Goal: Task Accomplishment & Management: Manage account settings

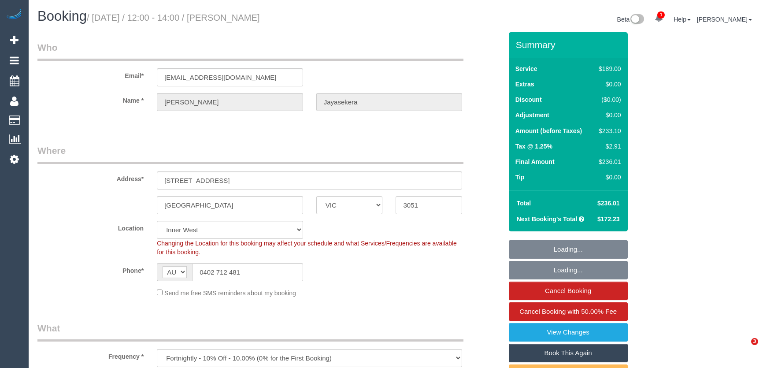
select select "VIC"
select select "object:670"
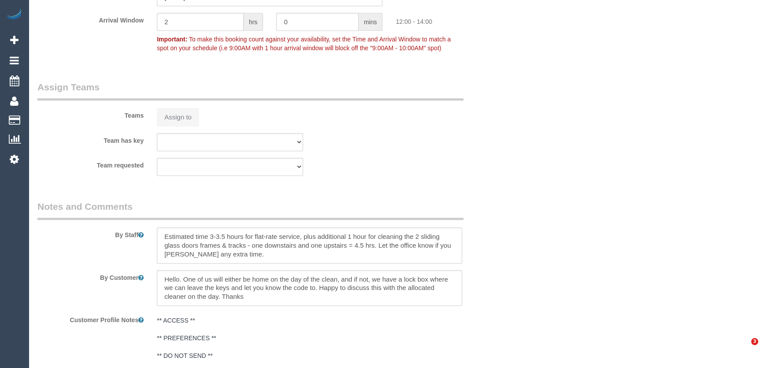
select select "number:28"
select select "number:16"
select select "number:19"
select select "number:22"
select select "number:35"
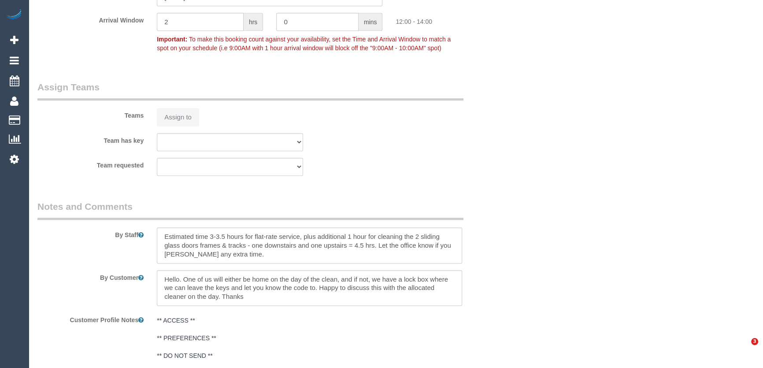
select select "number:13"
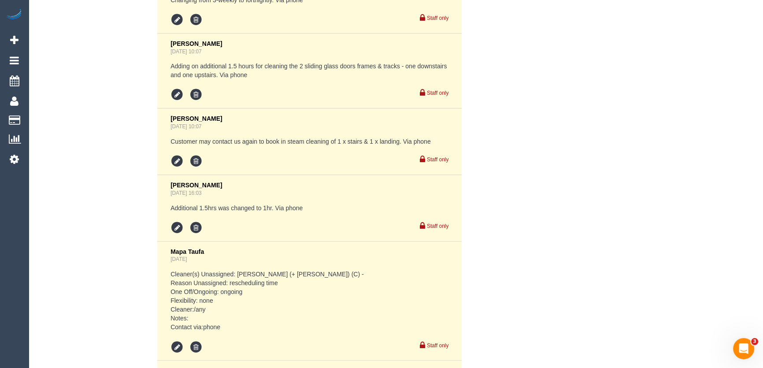
scroll to position [1956, 0]
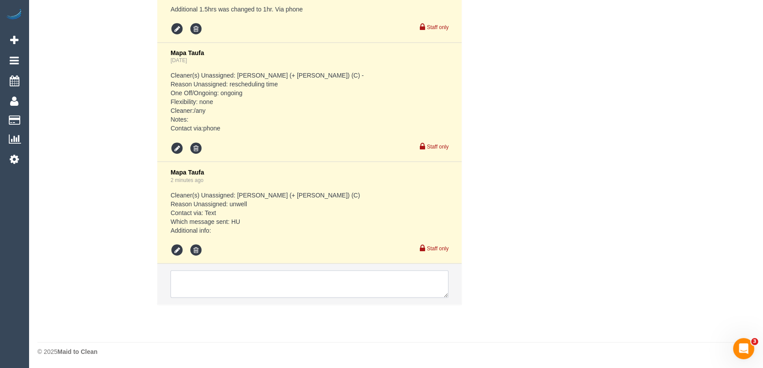
click at [208, 274] on textarea at bounding box center [309, 283] width 278 height 27
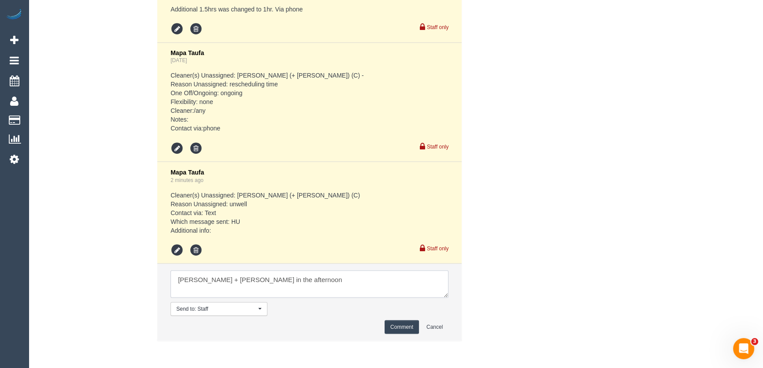
type textarea "[PERSON_NAME] + [PERSON_NAME] in the afternoon"
drag, startPoint x: 400, startPoint y: 324, endPoint x: 395, endPoint y: 321, distance: 5.4
click at [400, 325] on button "Comment" at bounding box center [401, 327] width 34 height 14
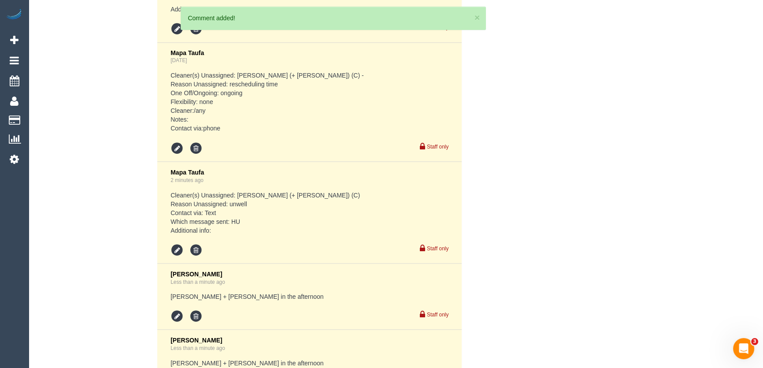
scroll to position [2089, 0]
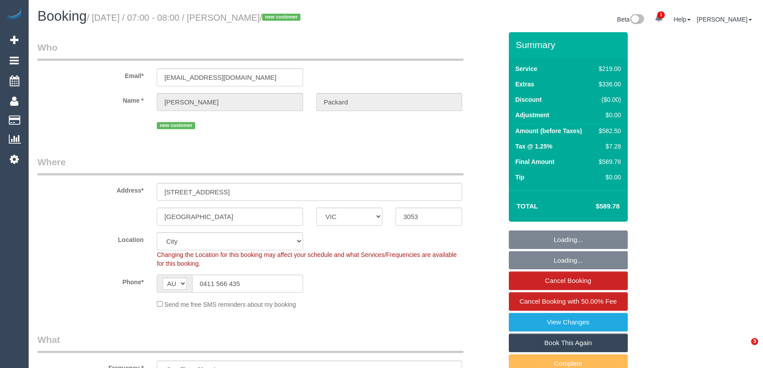
select select "VIC"
select select "number:28"
select select "number:14"
select select "number:20"
select select "number:25"
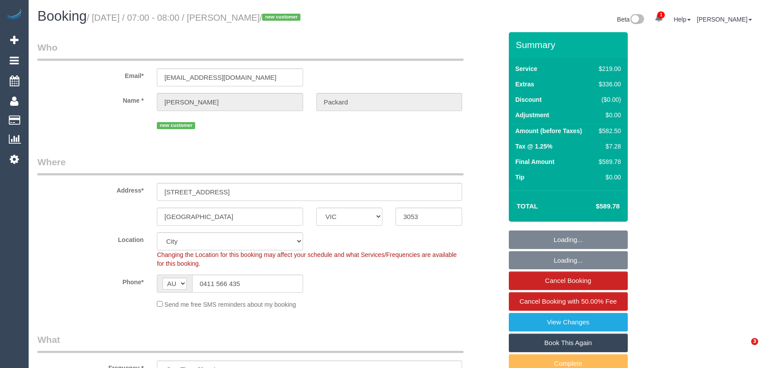
select select "number:35"
select select "number:26"
select select "VIC"
select select "number:28"
select select "number:14"
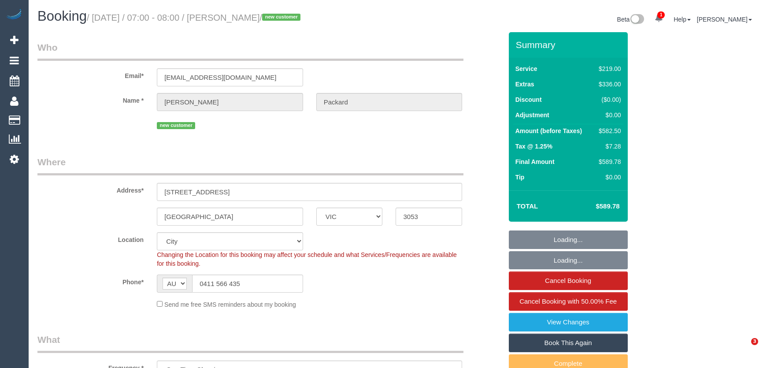
select select "number:20"
select select "number:25"
select select "number:35"
select select "number:26"
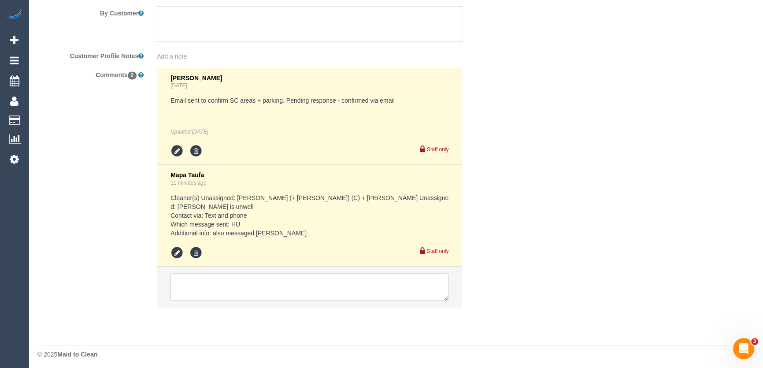
scroll to position [1582, 0]
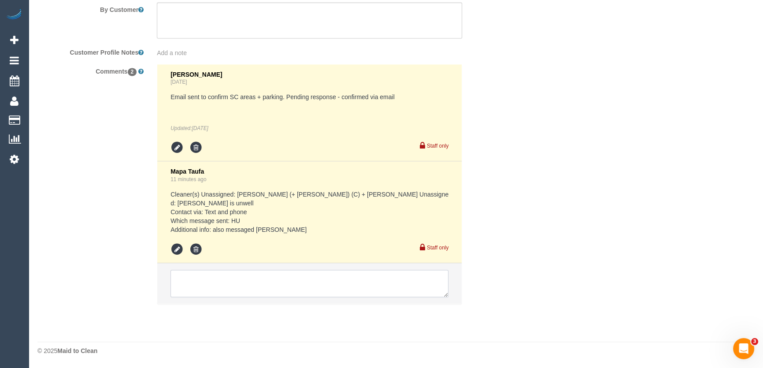
click at [223, 279] on textarea at bounding box center [309, 282] width 278 height 27
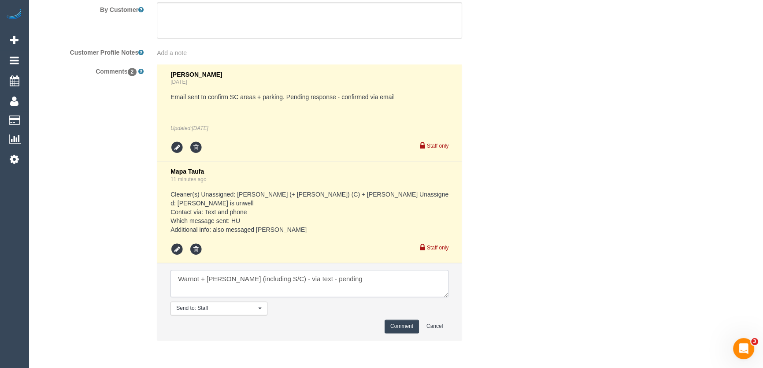
type textarea "Warnot + Maria (including S/C) - via text - pending"
click at [404, 327] on button "Comment" at bounding box center [401, 326] width 34 height 14
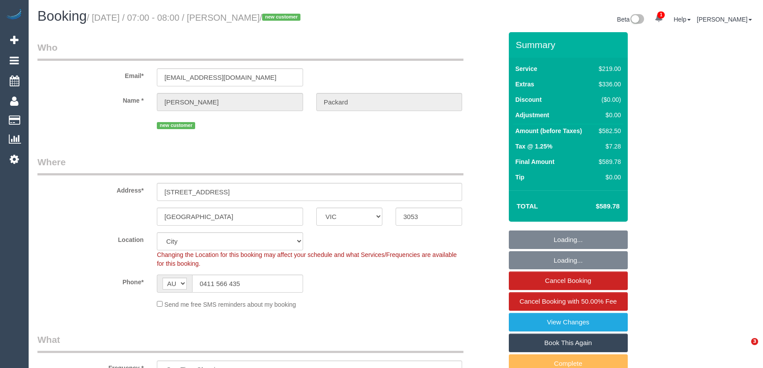
select select "VIC"
select select "number:28"
select select "number:14"
select select "number:20"
select select "number:25"
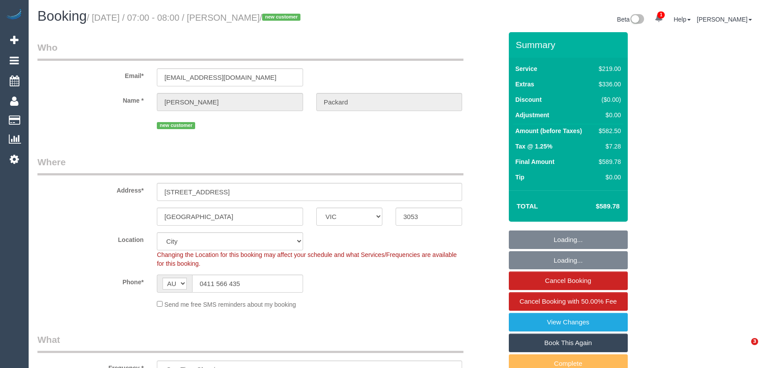
select select "number:35"
select select "number:26"
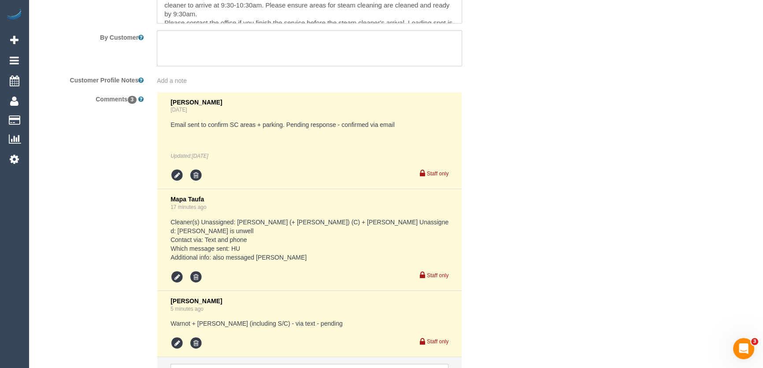
scroll to position [1648, 0]
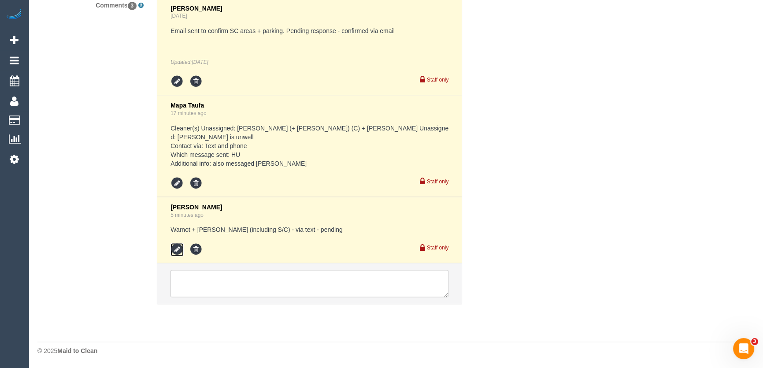
click at [178, 251] on icon at bounding box center [176, 249] width 13 height 13
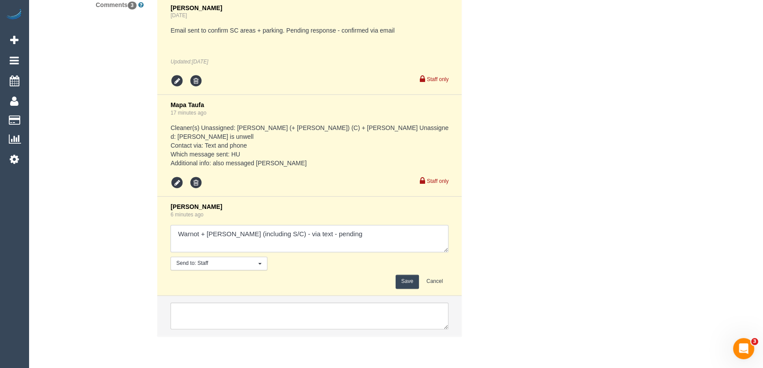
click at [268, 238] on textarea at bounding box center [309, 238] width 278 height 27
click at [379, 229] on textarea at bounding box center [309, 238] width 278 height 27
type textarea "Warnot + Maria (including S/C) AW 12-2pm - via text - confirmed Customer has be…"
click at [410, 282] on button "Save" at bounding box center [406, 281] width 23 height 14
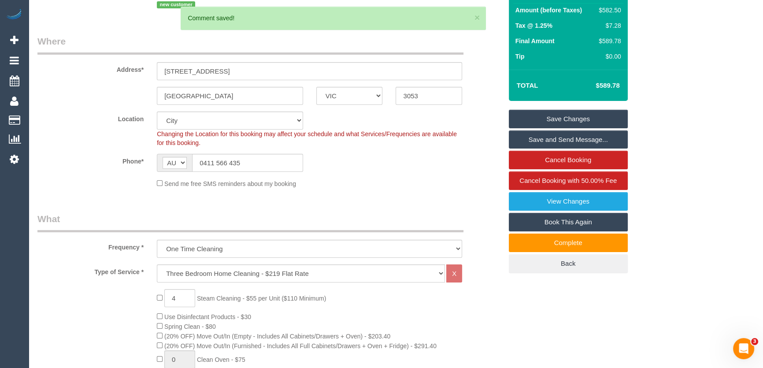
scroll to position [0, 0]
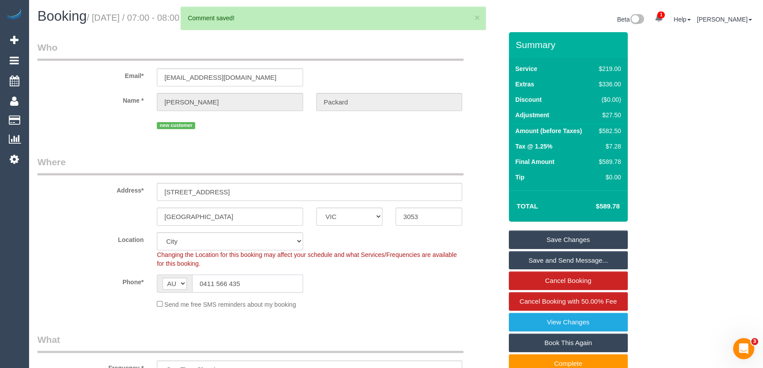
click at [246, 282] on input "0411 566 435" at bounding box center [247, 283] width 111 height 18
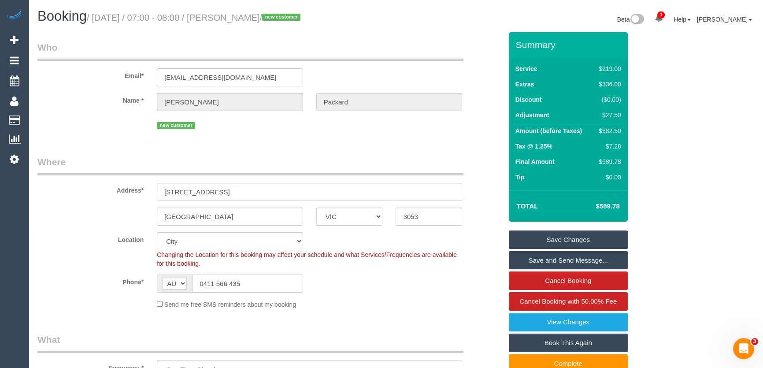
click at [246, 282] on input "0411 566 435" at bounding box center [247, 283] width 111 height 18
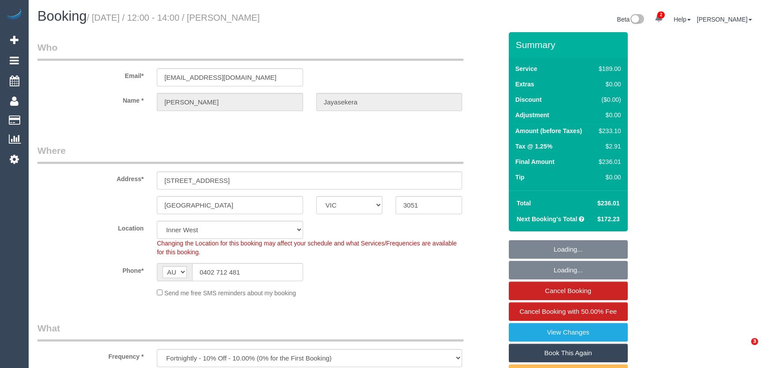
select select "VIC"
select select "number:28"
select select "number:16"
select select "number:19"
select select "number:22"
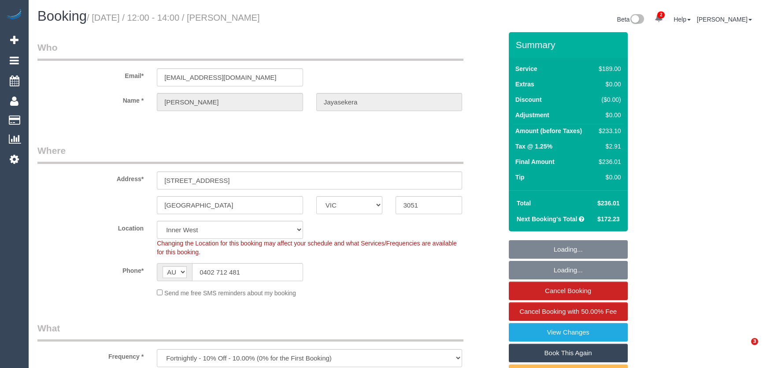
select select "number:35"
select select "number:13"
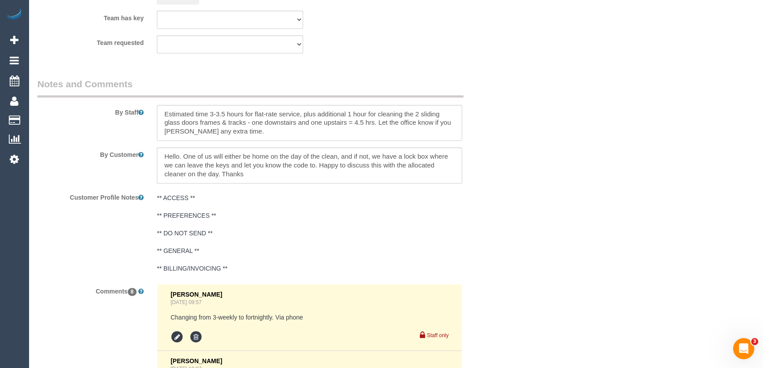
scroll to position [1521, 0]
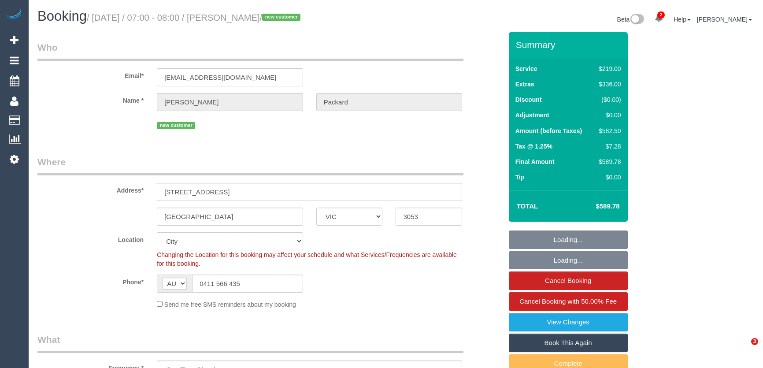
select select "VIC"
select select "number:28"
select select "number:14"
select select "number:20"
select select "number:25"
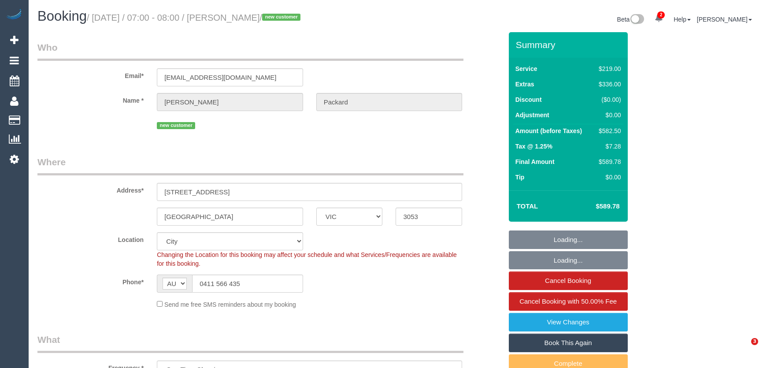
select select "number:35"
select select "number:26"
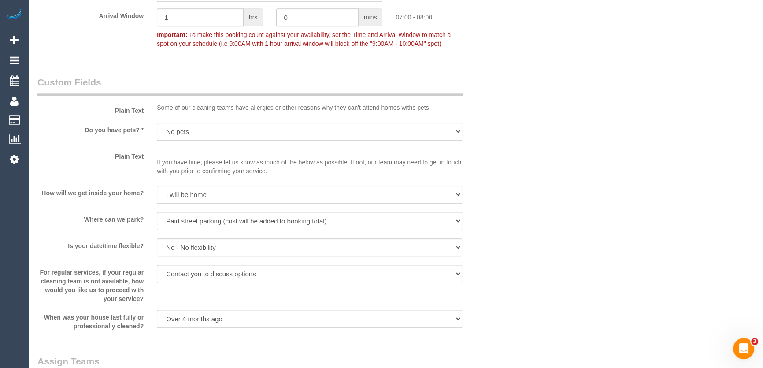
scroll to position [960, 0]
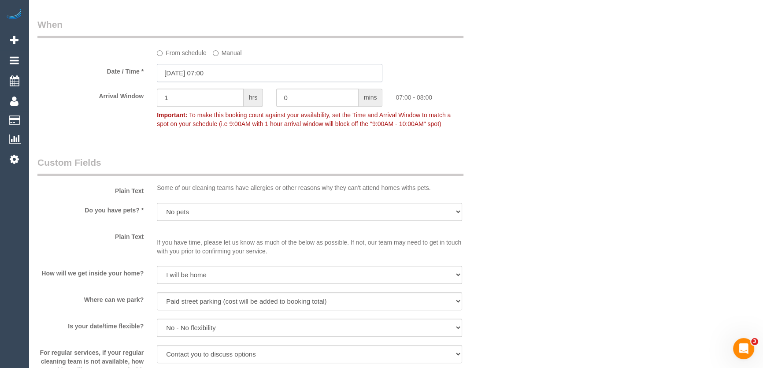
click at [240, 74] on input "21/08/2025 07:00" at bounding box center [269, 73] width 225 height 18
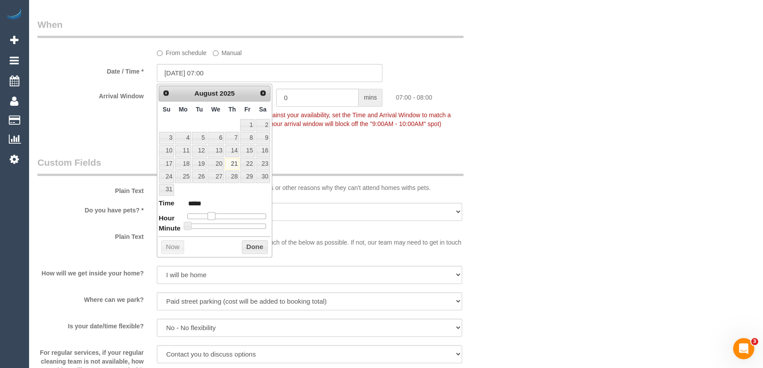
type input "21/08/2025 08:00"
type input "*****"
type input "21/08/2025 09:00"
type input "*****"
type input "21/08/2025 10:00"
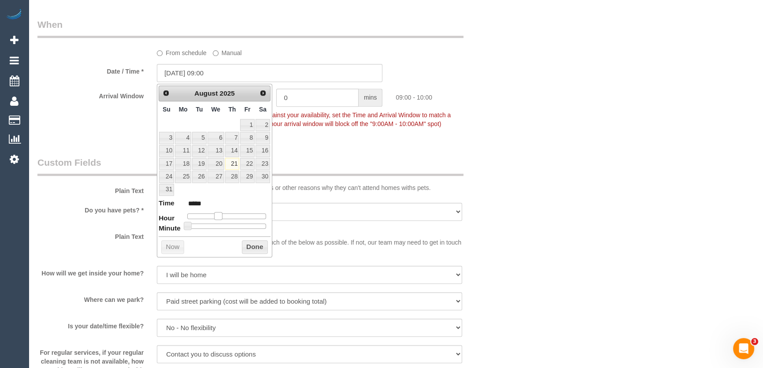
type input "*****"
type input "21/08/2025 11:00"
type input "*****"
type input "[DATE] 12:00"
type input "*****"
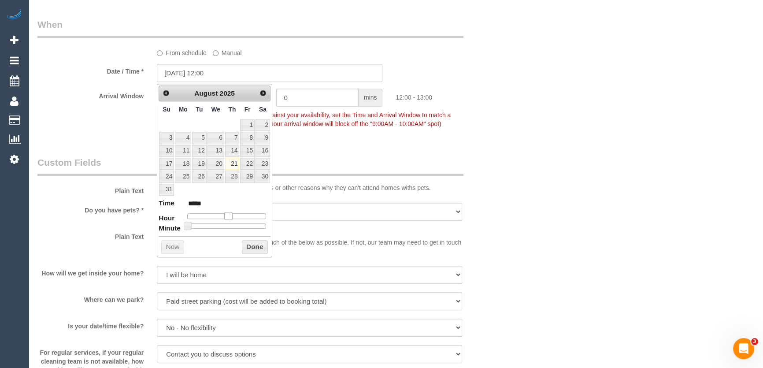
drag, startPoint x: 210, startPoint y: 215, endPoint x: 227, endPoint y: 214, distance: 17.2
click at [227, 214] on span at bounding box center [228, 216] width 8 height 8
click at [315, 144] on div "Who Email* oliverpackard@gmail.com Name * Oliver Packard new customer Where Add…" at bounding box center [270, 68] width 478 height 1993
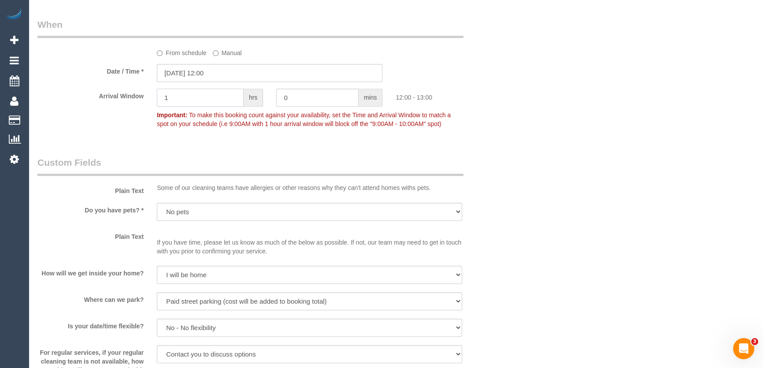
click at [199, 91] on input "1" at bounding box center [200, 97] width 87 height 18
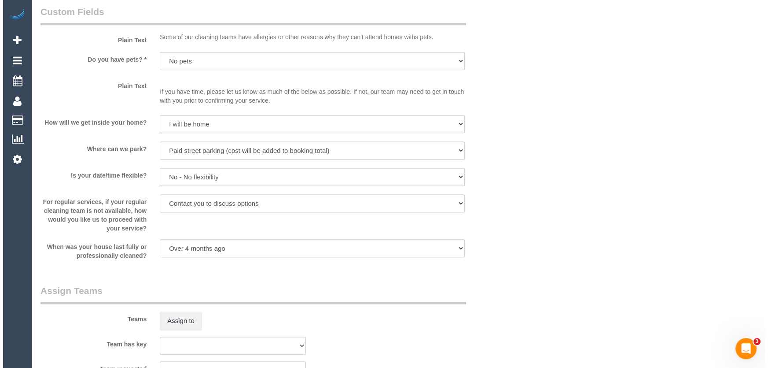
scroll to position [1160, 0]
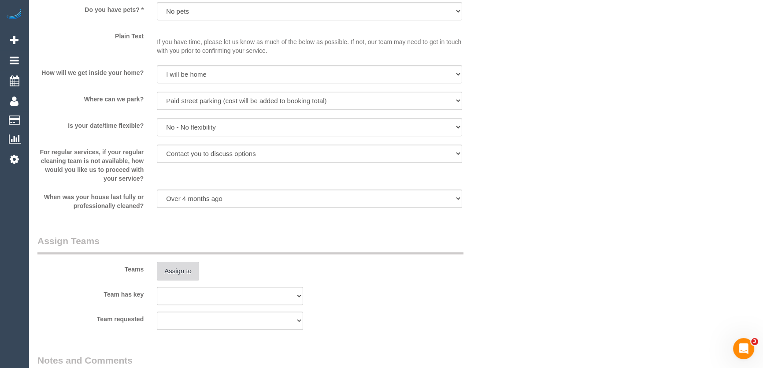
type input "2"
click at [180, 271] on button "Assign to" at bounding box center [178, 271] width 42 height 18
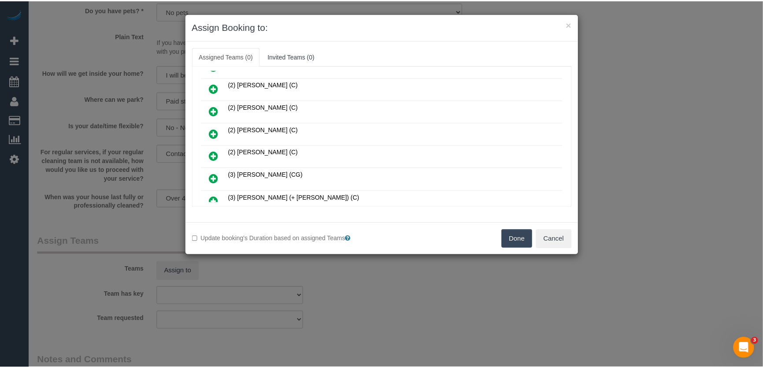
scroll to position [218, 0]
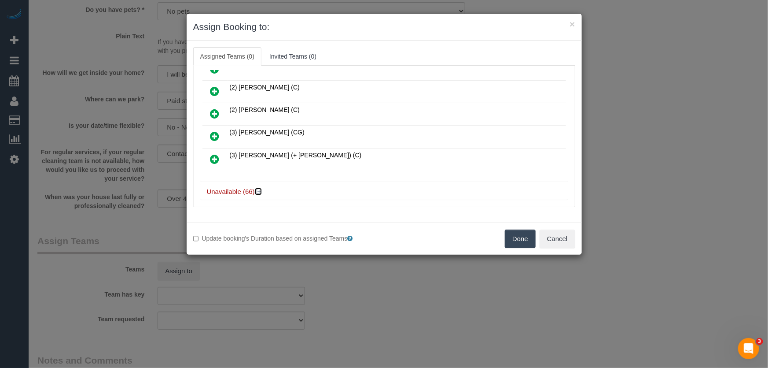
click at [258, 188] on icon at bounding box center [259, 191] width 5 height 7
click at [555, 238] on button "Cancel" at bounding box center [558, 238] width 36 height 18
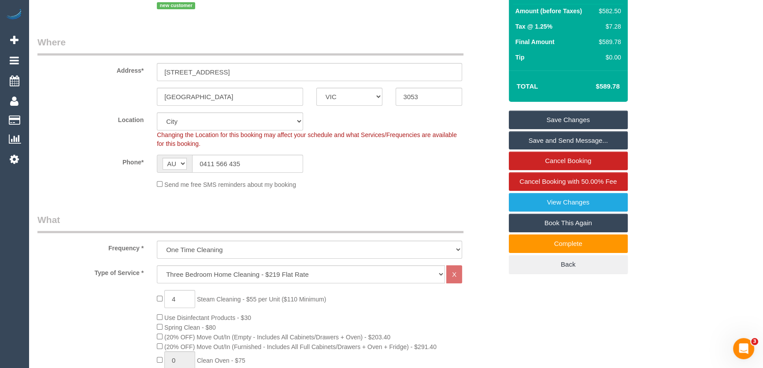
scroll to position [40, 0]
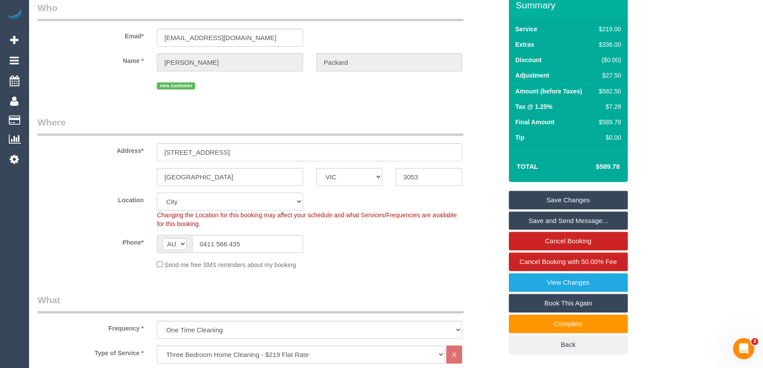
click at [175, 206] on select "Office City East (North) East (South) Inner East Inner North (East) Inner North…" at bounding box center [230, 201] width 146 height 18
select select "50"
click at [157, 192] on select "Office City East (North) East (South) Inner East Inner North (East) Inner North…" at bounding box center [230, 201] width 146 height 18
select select "object:3485"
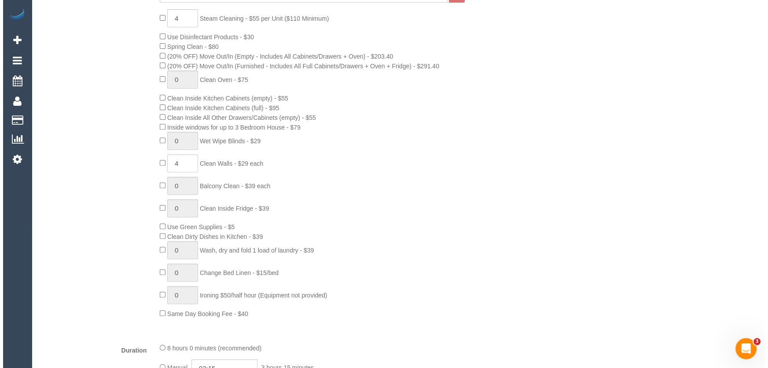
scroll to position [1360, 0]
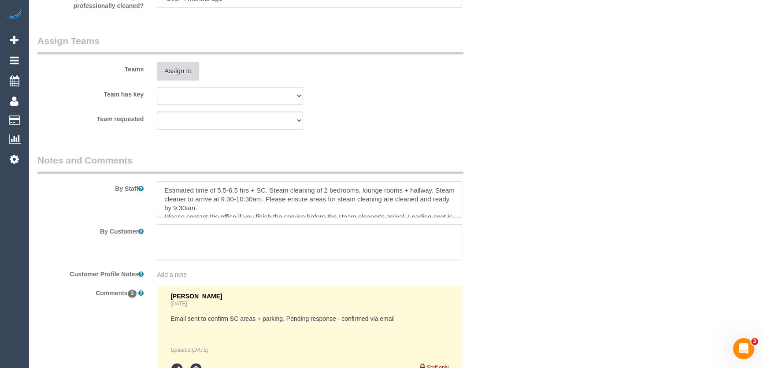
click at [174, 74] on button "Assign to" at bounding box center [178, 71] width 42 height 18
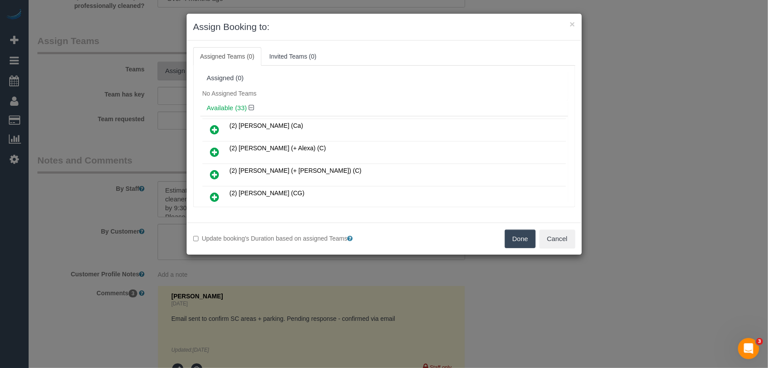
scroll to position [1199, 0]
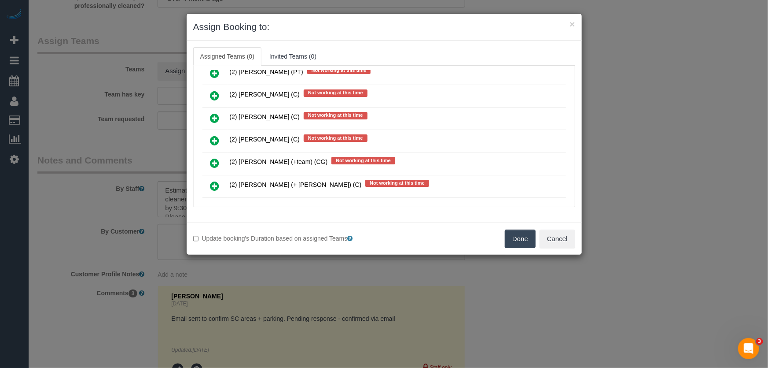
click at [215, 158] on icon at bounding box center [214, 163] width 9 height 11
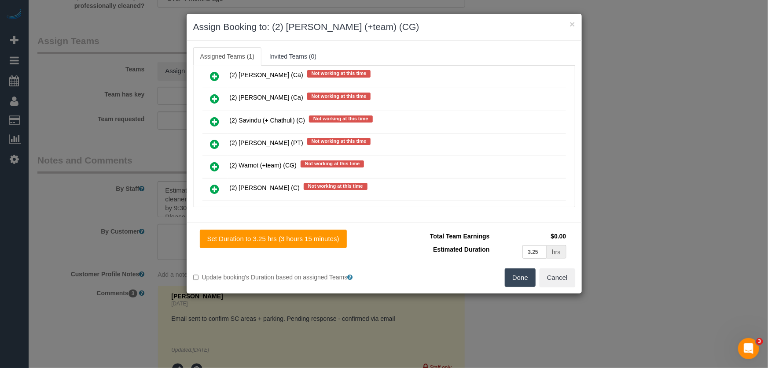
click at [215, 161] on icon at bounding box center [214, 166] width 9 height 11
click at [517, 281] on button "Done" at bounding box center [520, 277] width 31 height 18
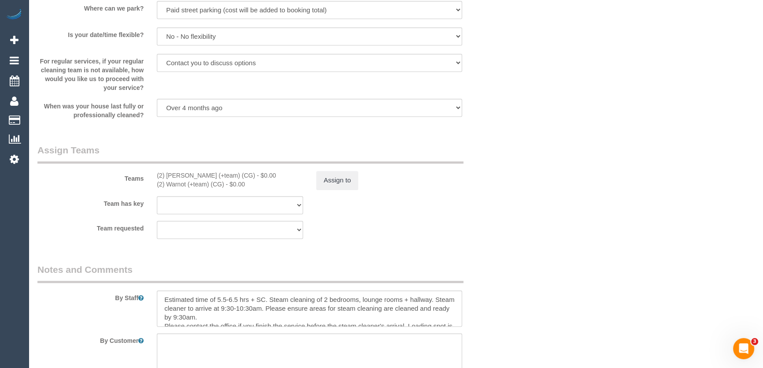
scroll to position [1321, 0]
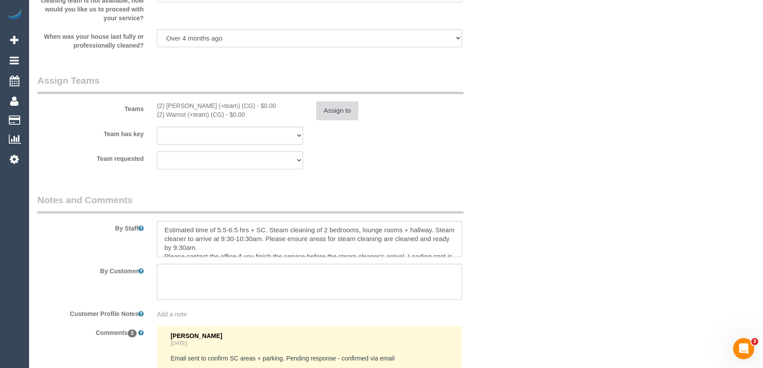
click at [332, 113] on button "Assign to" at bounding box center [337, 110] width 42 height 18
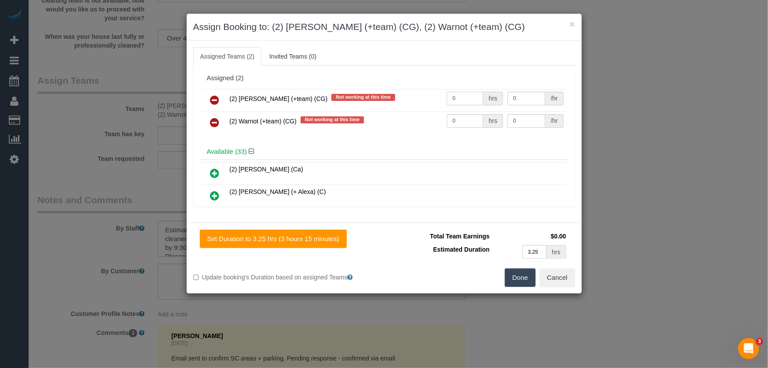
click at [461, 101] on input "0" at bounding box center [465, 99] width 37 height 14
type input "1"
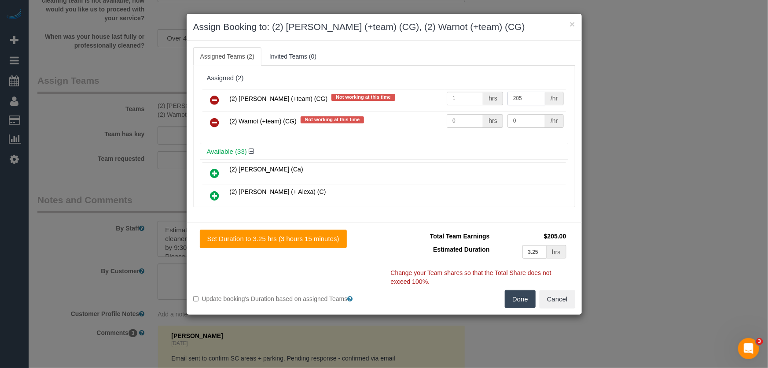
type input "205"
click at [462, 118] on input "0" at bounding box center [465, 121] width 37 height 14
type input "1"
type input "205"
click at [523, 297] on button "Done" at bounding box center [520, 299] width 31 height 18
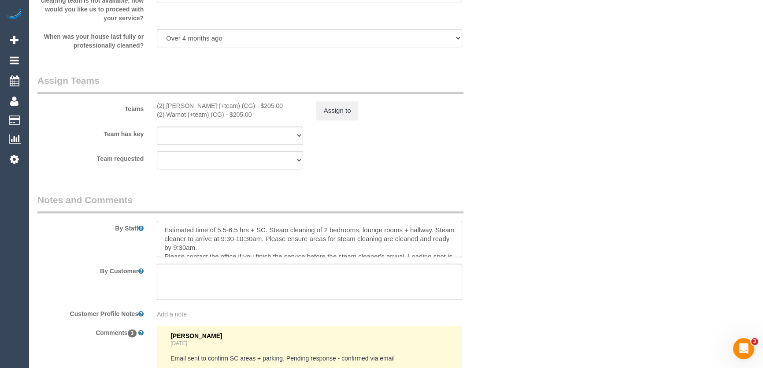
click at [163, 239] on textarea at bounding box center [309, 239] width 305 height 36
type textarea "Estimated time of 5.5-6.5 hrs + SC. Steam cleaning of 2 bedrooms, lounge rooms …"
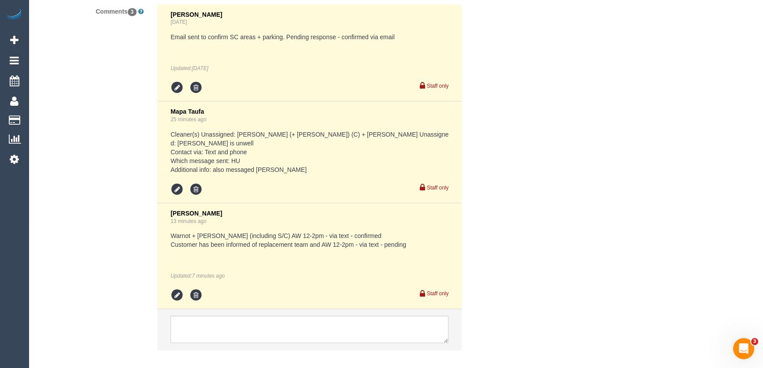
scroll to position [1681, 0]
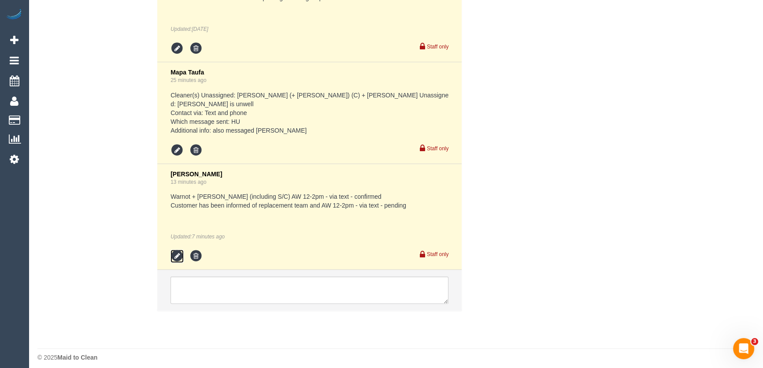
click at [177, 257] on icon at bounding box center [176, 255] width 13 height 13
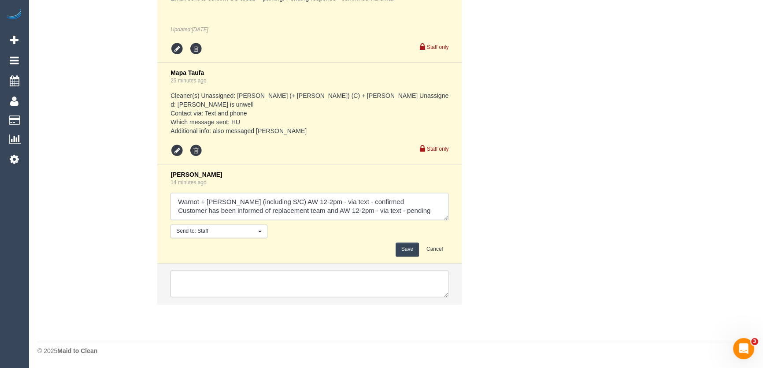
click at [436, 210] on textarea at bounding box center [309, 205] width 278 height 27
type textarea "Warnot + [PERSON_NAME] (including S/C) AW 12-2pm - via text - confirmed Custome…"
click at [405, 251] on button "Save" at bounding box center [406, 249] width 23 height 14
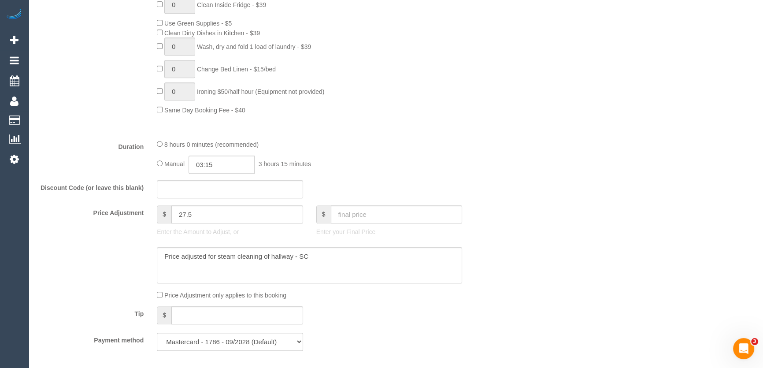
scroll to position [600, 0]
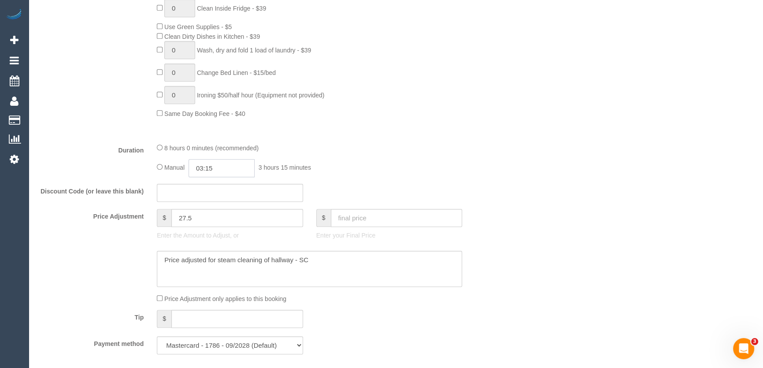
click at [232, 169] on input "03:15" at bounding box center [221, 168] width 66 height 18
click at [214, 238] on li "04:30" at bounding box center [211, 239] width 39 height 11
type input "04:30"
click at [429, 159] on div "8 hours 0 minutes (recommended) Manual 04:30 4 hours 30 minutes" at bounding box center [309, 160] width 318 height 34
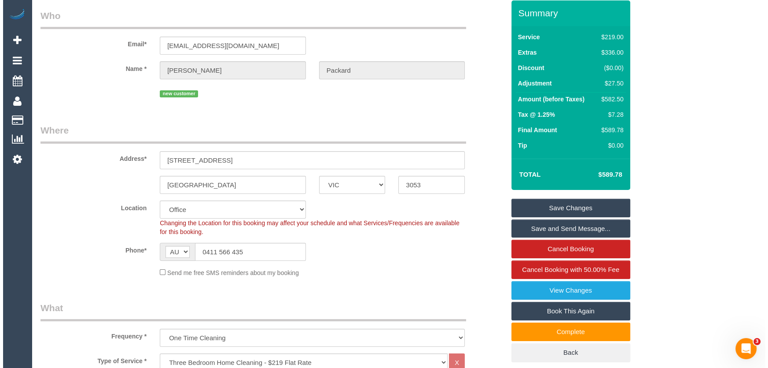
scroll to position [0, 0]
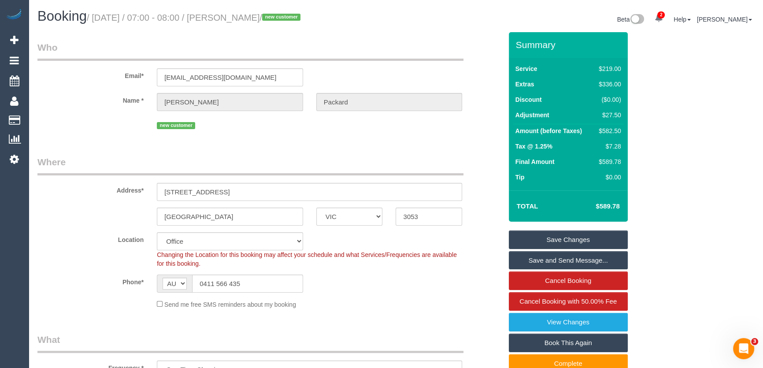
click at [233, 18] on small "/ August 21, 2025 / 07:00 - 08:00 / Oliver Packard / new customer" at bounding box center [195, 18] width 216 height 10
copy small "Oliver Packard"
click at [549, 259] on link "Save and Send Message..." at bounding box center [567, 260] width 119 height 18
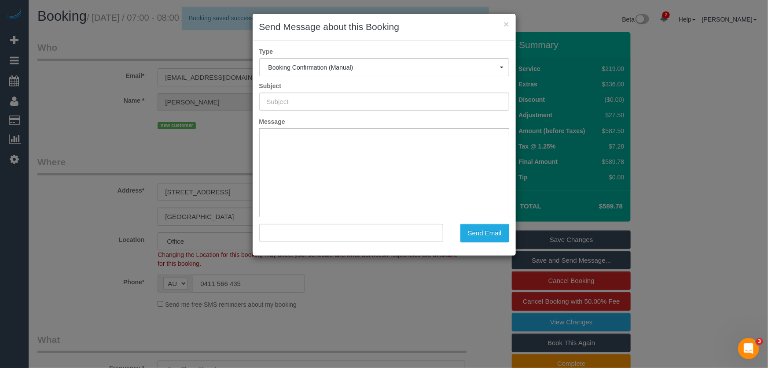
type input "Booking Confirmed"
type input ""Oliver Packard" <oliverpackard@gmail.com>"
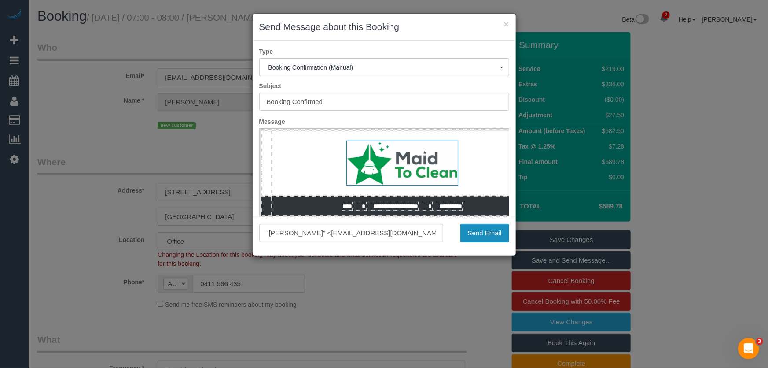
click at [474, 235] on button "Send Email" at bounding box center [485, 233] width 49 height 18
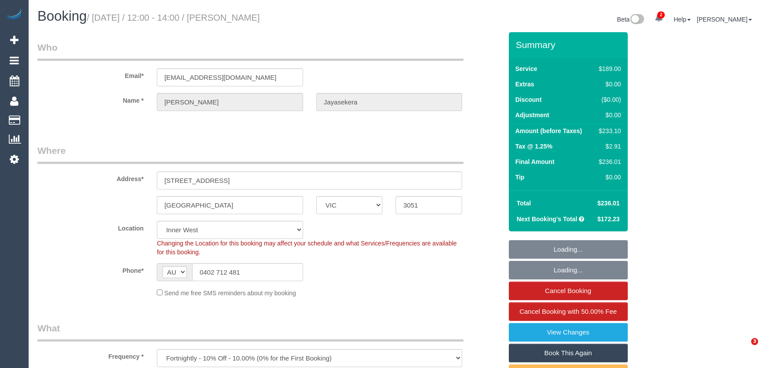
select select "VIC"
select select "number:28"
select select "number:16"
select select "number:19"
select select "number:22"
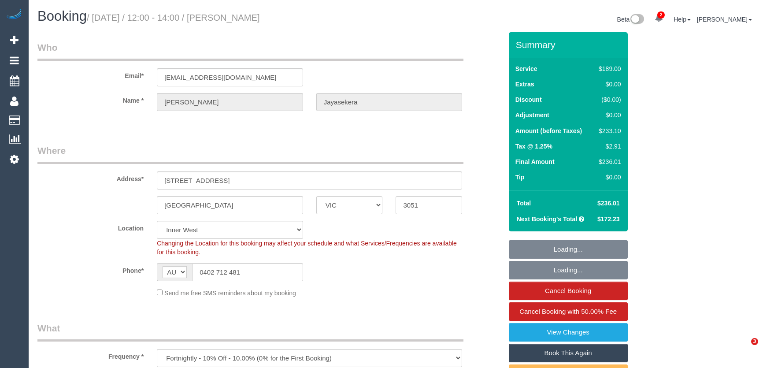
select select "number:35"
select select "number:13"
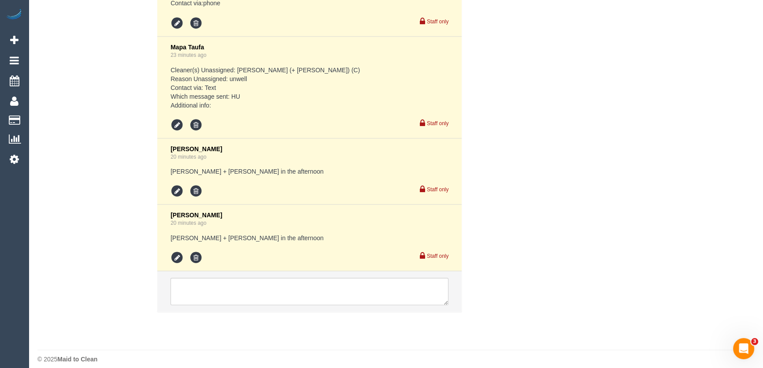
scroll to position [2089, 0]
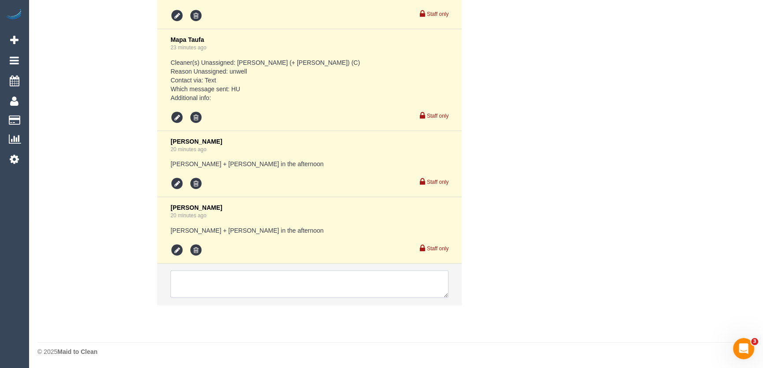
click at [195, 290] on textarea at bounding box center [309, 283] width 278 height 27
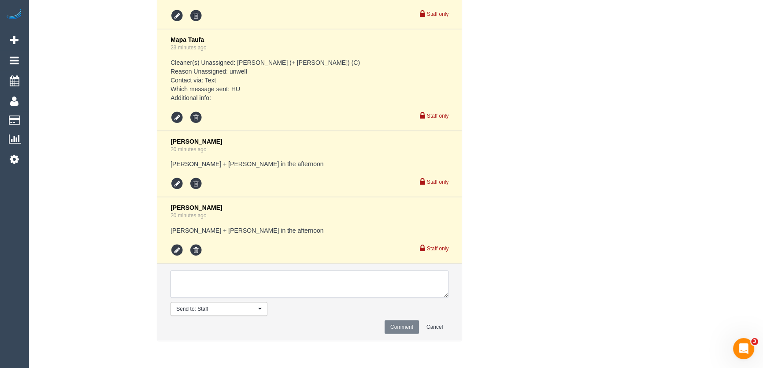
paste textarea "Good morning Mapa. No worries and thanks for letting me know. I'm happy for the…"
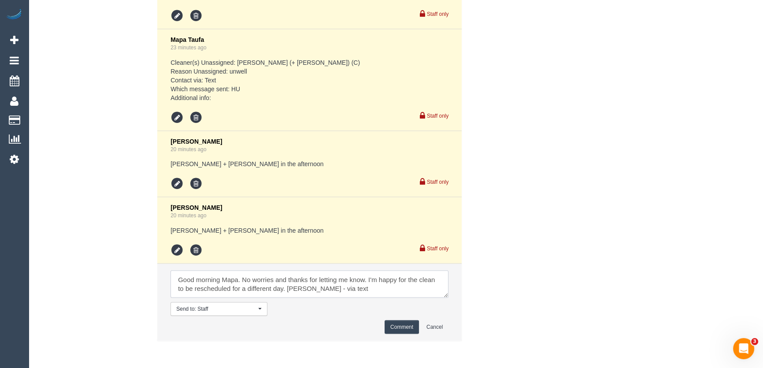
type textarea "Good morning Mapa. No worries and thanks for letting me know. I'm happy for the…"
click at [391, 328] on button "Comment" at bounding box center [401, 327] width 34 height 14
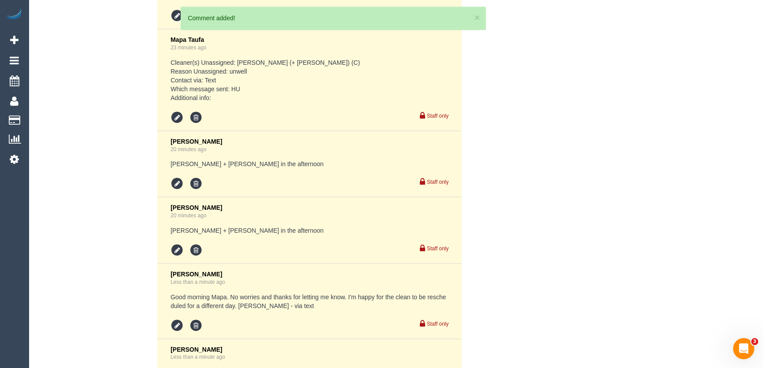
scroll to position [2239, 0]
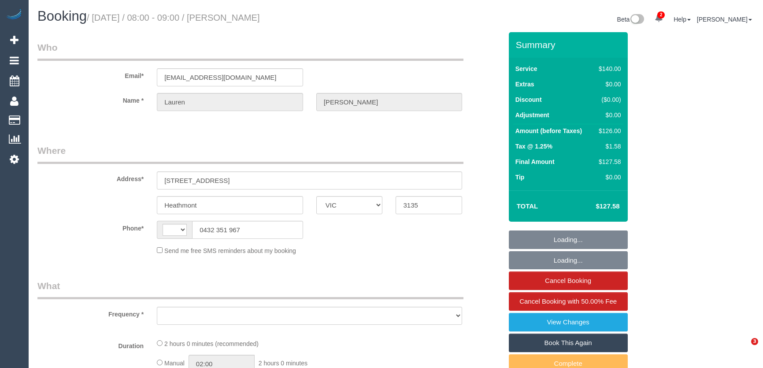
select select "VIC"
select select "string:AU"
select select "object:896"
select select "string:stripe-pm_1RJlOR2GScqysDRVUa6Ovh1Q"
select select "number:28"
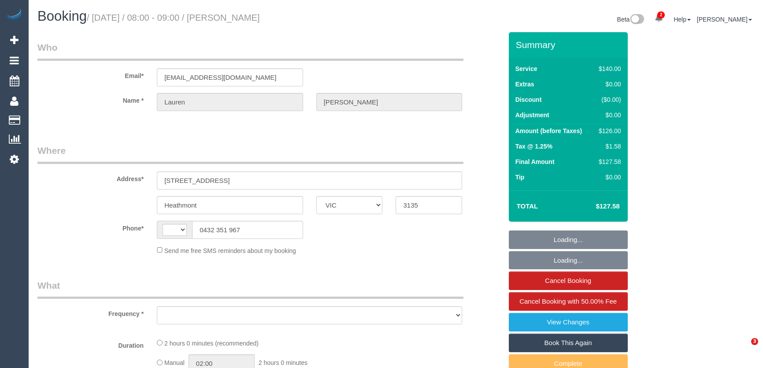
select select "number:14"
select select "number:19"
select select "number:25"
select select "number:34"
select select "number:11"
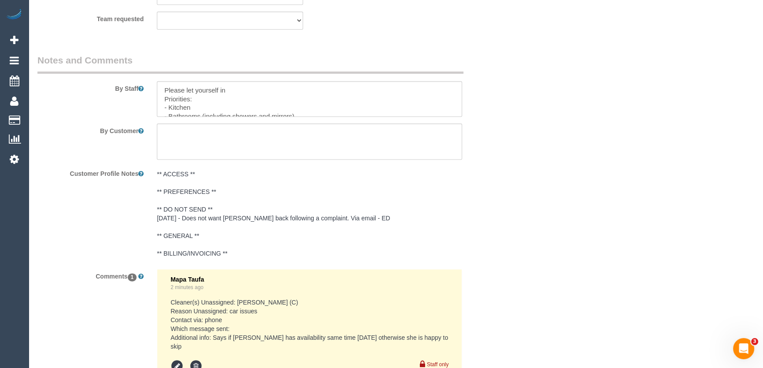
scroll to position [1547, 0]
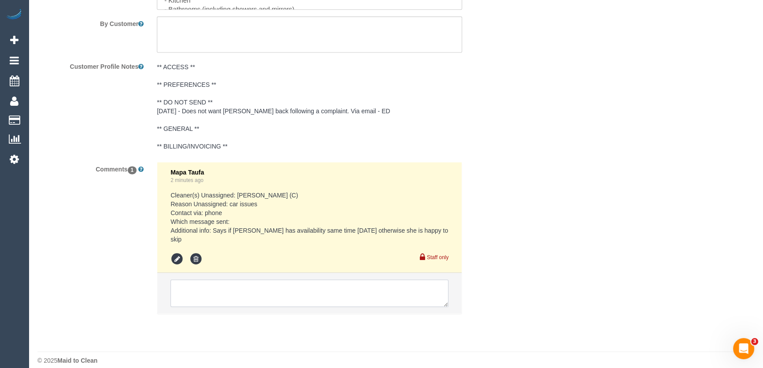
click at [194, 282] on textarea at bounding box center [309, 292] width 278 height 27
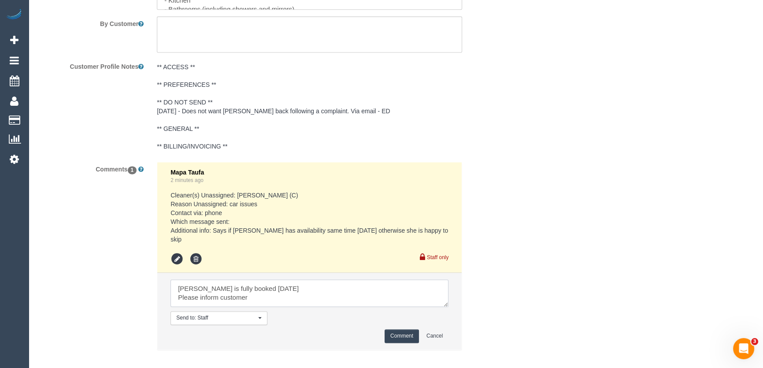
type textarea "[PERSON_NAME] is fully booked [DATE] Please inform customer"
click at [397, 329] on button "Comment" at bounding box center [401, 336] width 34 height 14
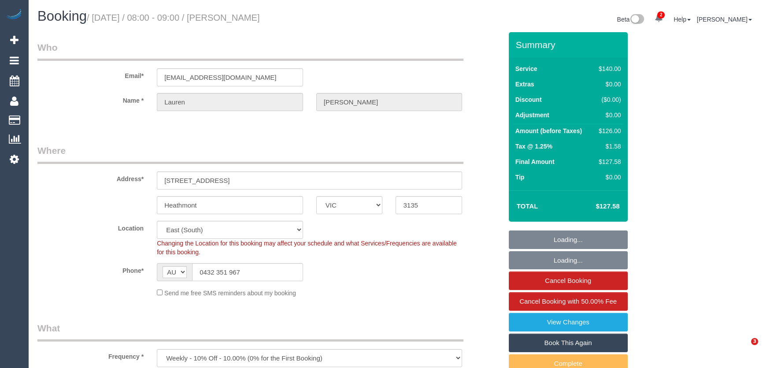
select select "VIC"
select select "number:28"
select select "number:14"
select select "number:19"
select select "number:25"
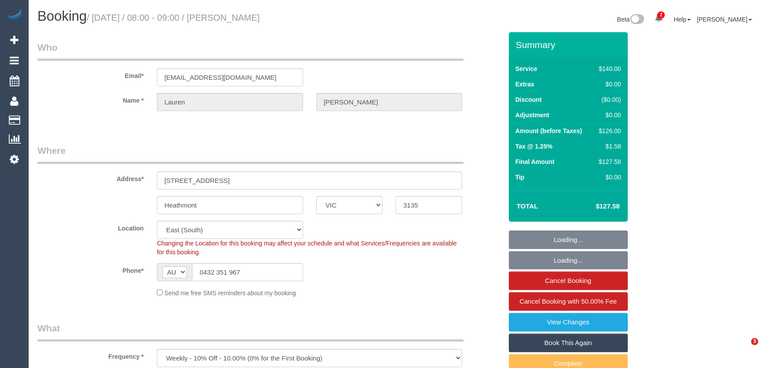
select select "number:34"
select select "number:11"
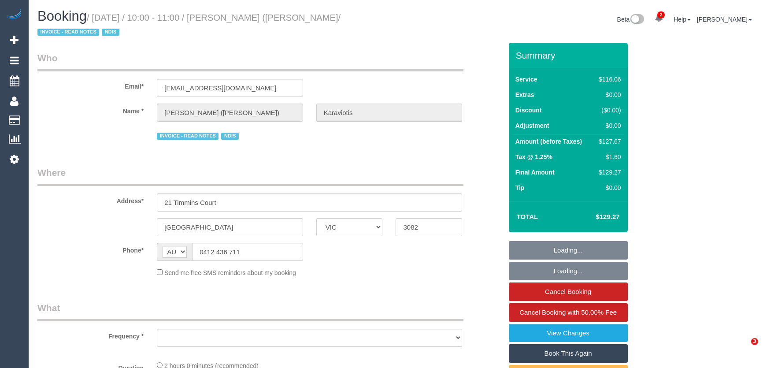
select select "VIC"
select select "number:29"
select select "number:14"
select select "number:19"
select select "number:36"
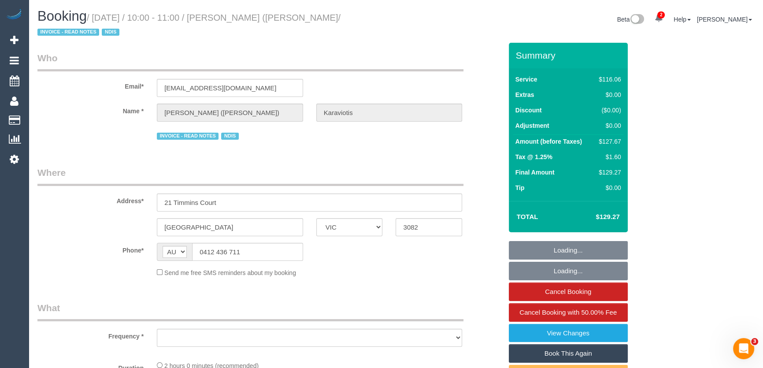
select select "number:34"
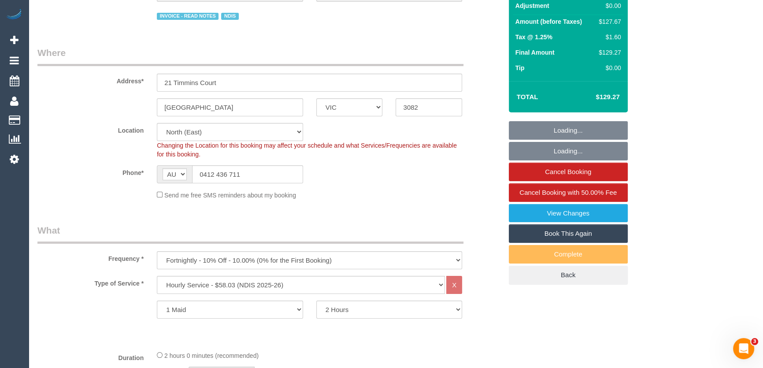
select select "object:1417"
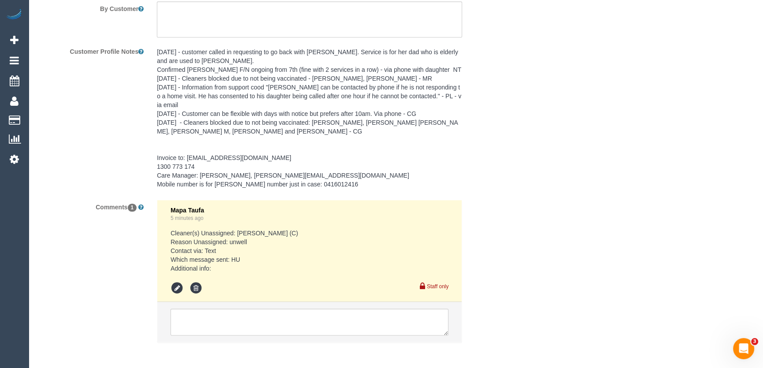
scroll to position [1362, 0]
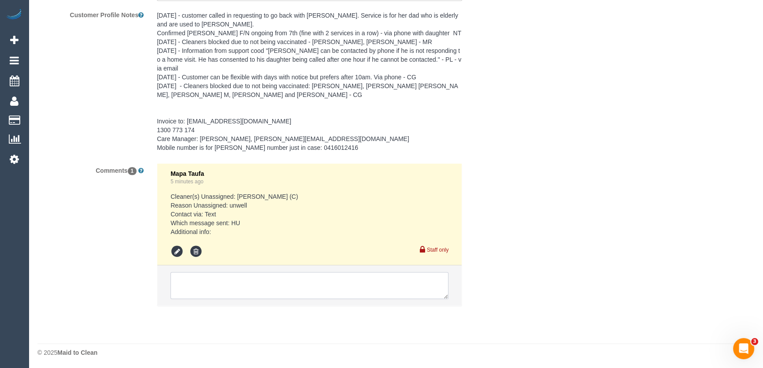
click at [226, 289] on textarea at bounding box center [309, 285] width 278 height 27
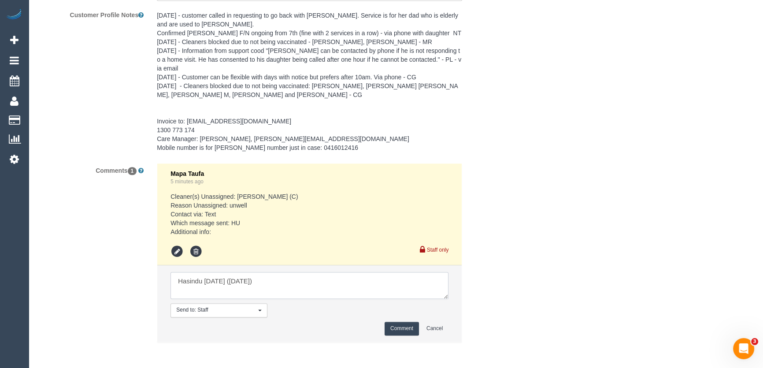
type textarea "Hasindu tomorrow (Friday 22/8)"
click at [402, 322] on button "Comment" at bounding box center [401, 328] width 34 height 14
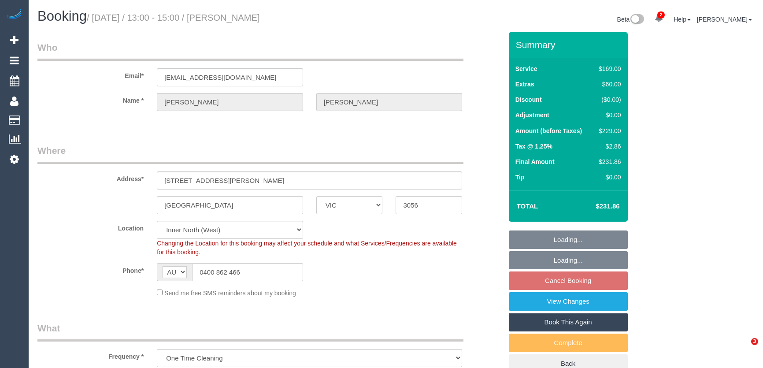
select select "VIC"
select select "string:stripe-pm_1Ry6Lc2GScqysDRVOmZqAtaP"
select select "number:28"
select select "number:14"
select select "number:19"
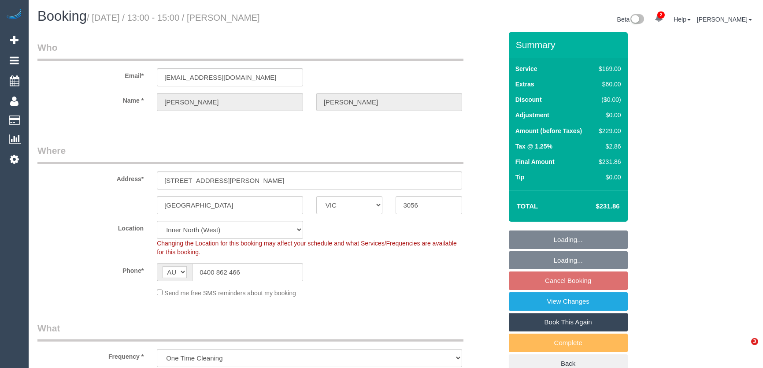
select select "number:24"
select select "spot1"
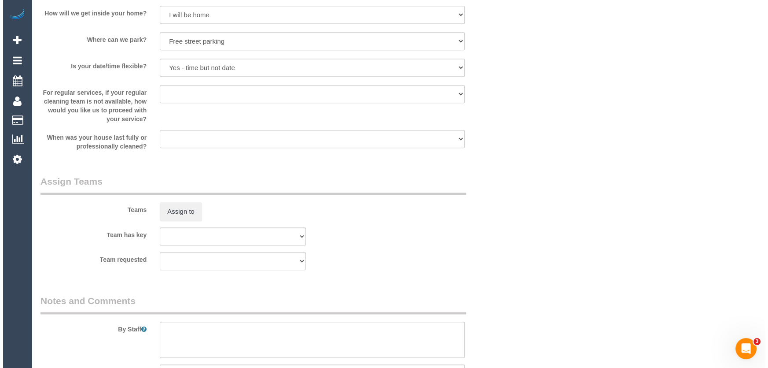
scroll to position [1160, 0]
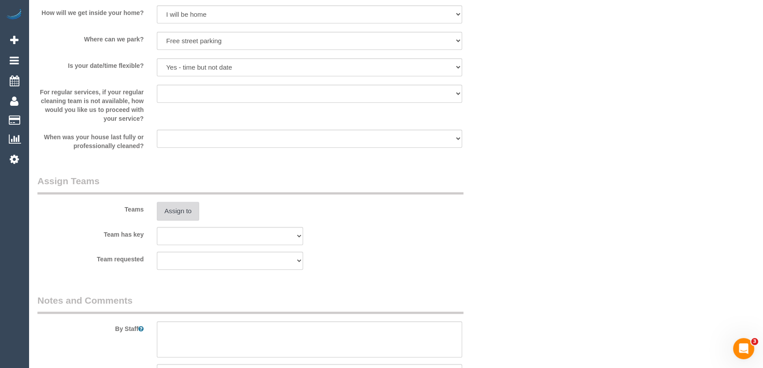
click at [176, 211] on button "Assign to" at bounding box center [178, 211] width 42 height 18
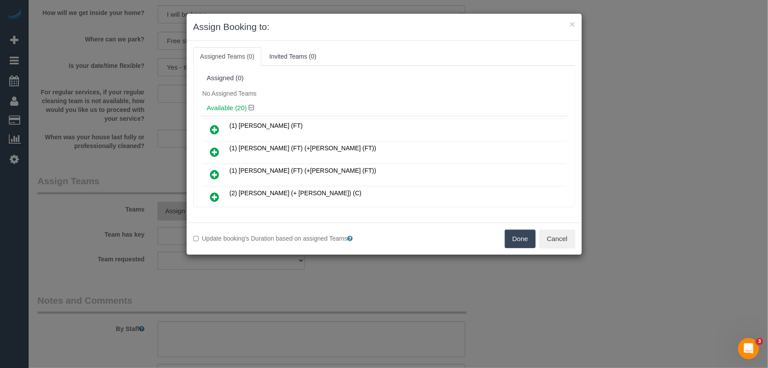
scroll to position [342, 0]
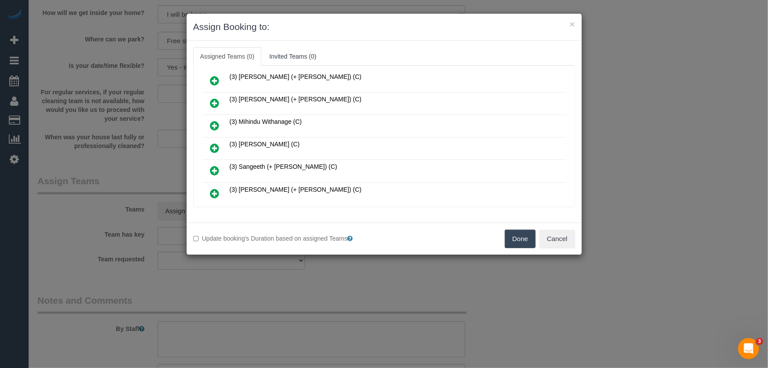
click at [214, 143] on icon at bounding box center [214, 148] width 9 height 11
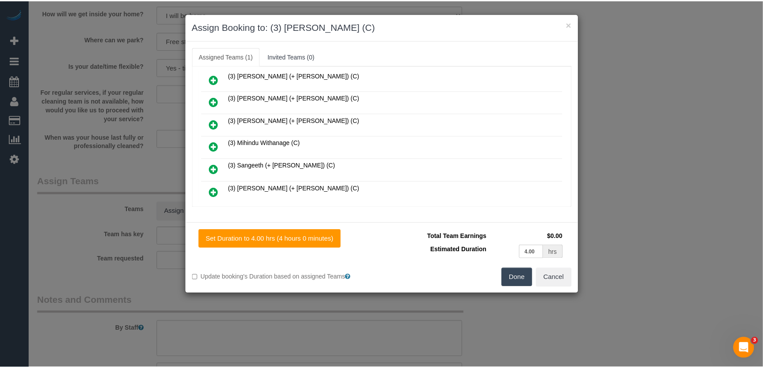
scroll to position [362, 0]
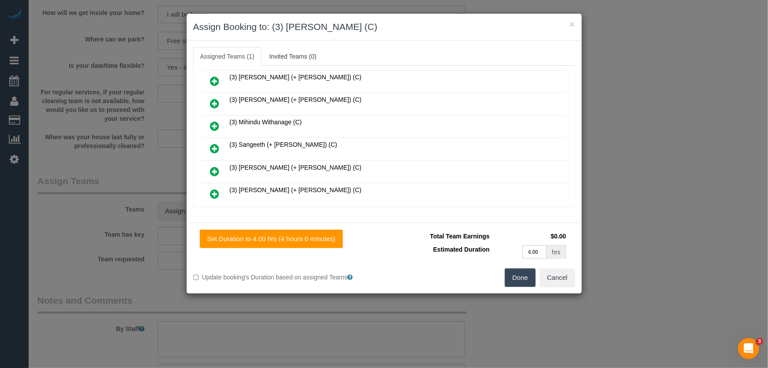
click at [522, 280] on button "Done" at bounding box center [520, 277] width 31 height 18
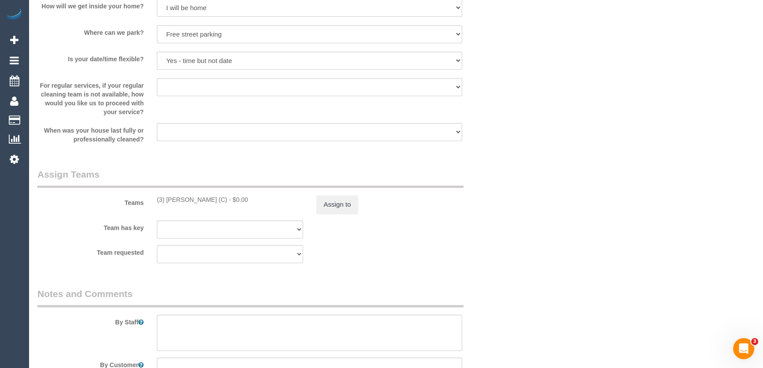
scroll to position [1241, 0]
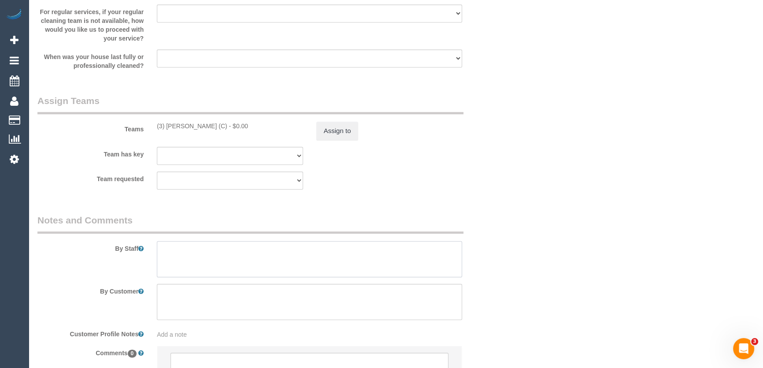
click at [182, 259] on textarea at bounding box center [309, 259] width 305 height 36
type textarea "Estimated time: 3-4 hours"
click at [339, 132] on button "Assign to" at bounding box center [337, 131] width 42 height 18
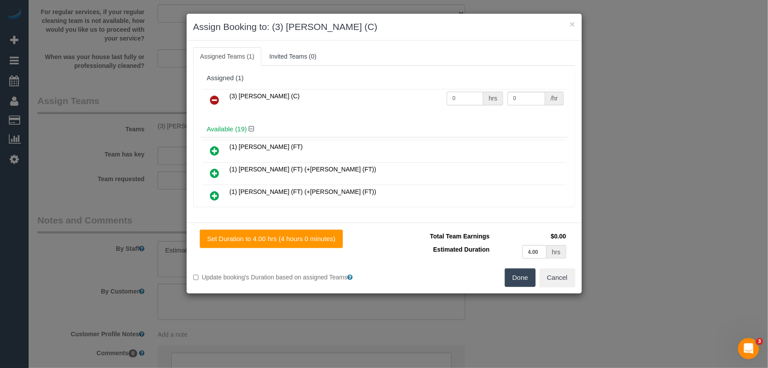
click at [454, 96] on input "0" at bounding box center [465, 99] width 37 height 14
type input "1"
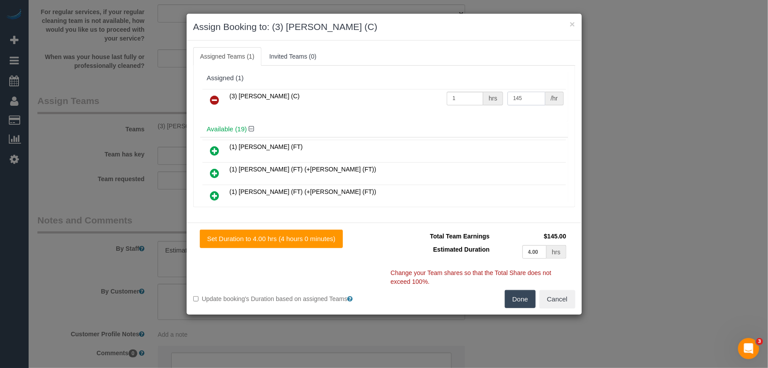
type input "145"
click at [516, 304] on button "Done" at bounding box center [520, 299] width 31 height 18
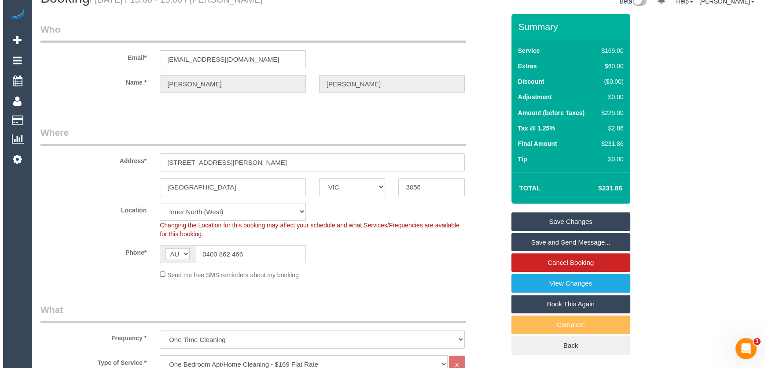
scroll to position [0, 0]
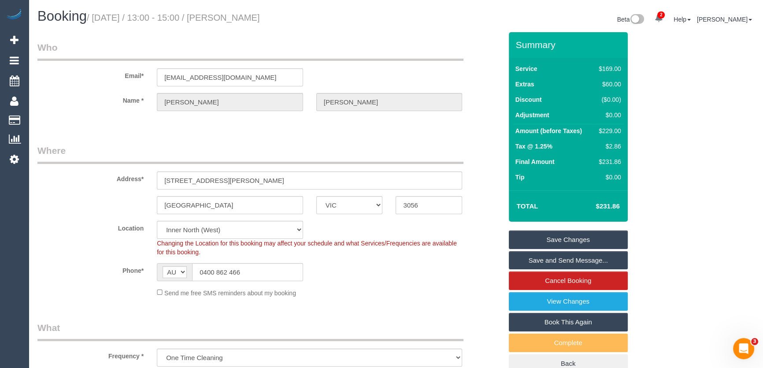
click at [229, 13] on small "/ August 22, 2025 / 13:00 - 15:00 / Ellen Blake" at bounding box center [173, 18] width 173 height 10
copy small "Ellen Blake"
click at [526, 258] on link "Save and Send Message..." at bounding box center [567, 260] width 119 height 18
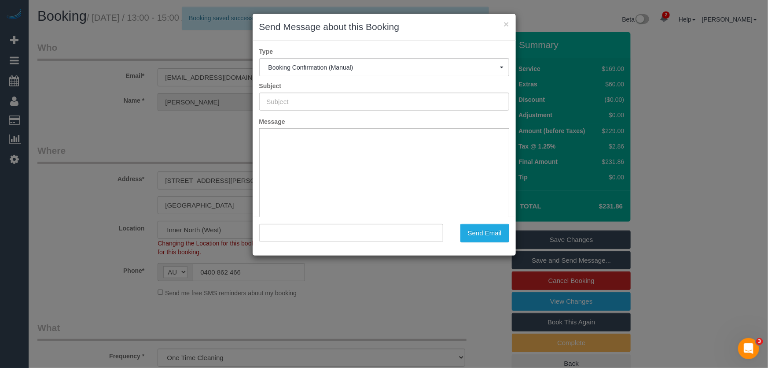
type input "Booking Confirmed"
type input ""Ellen Blake" <ellenmblake92@gmail.com>"
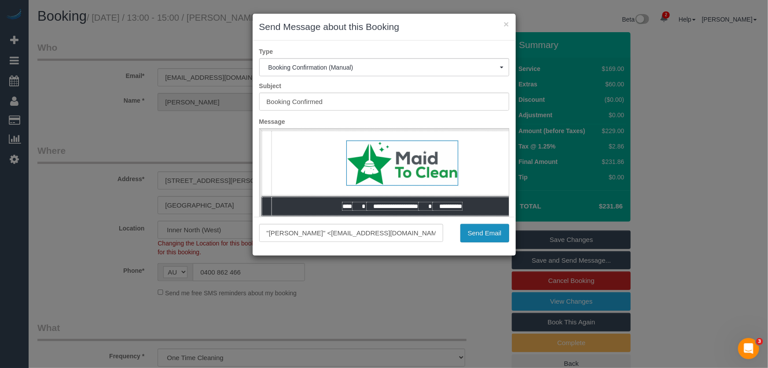
click at [475, 235] on button "Send Email" at bounding box center [485, 233] width 49 height 18
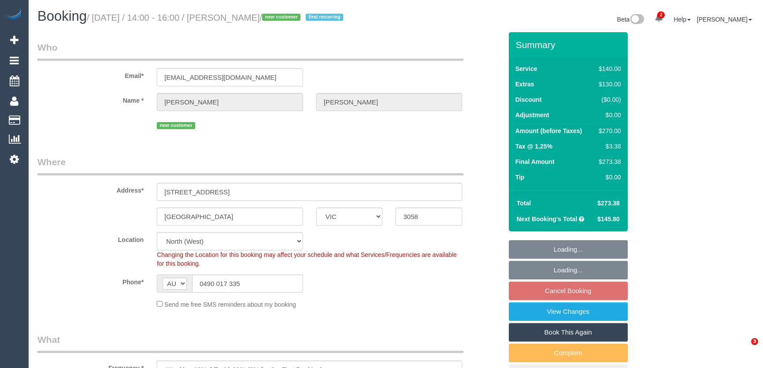
select select "VIC"
select select "number:29"
select select "number:14"
select select "number:21"
select select "number:25"
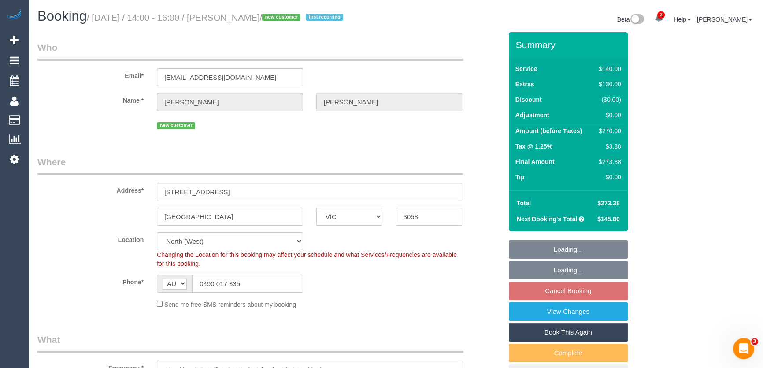
select select "number:34"
select select "number:26"
select select "object:707"
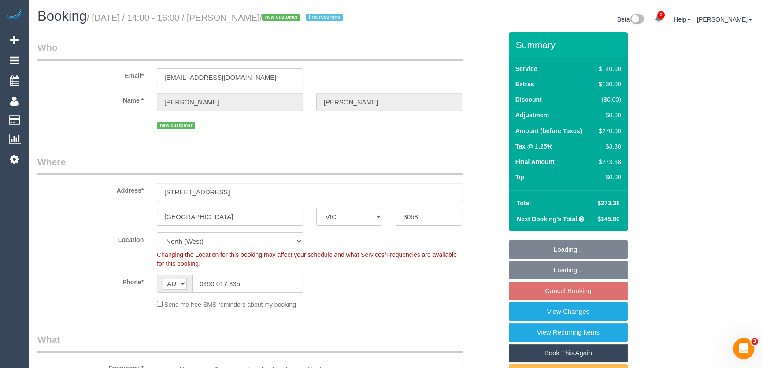
select select "spot1"
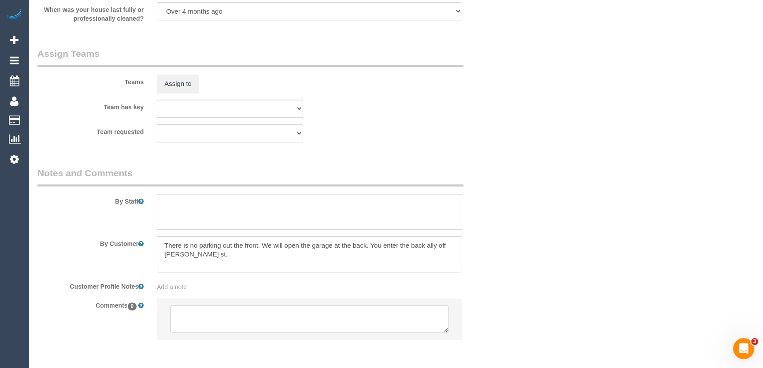
scroll to position [1311, 0]
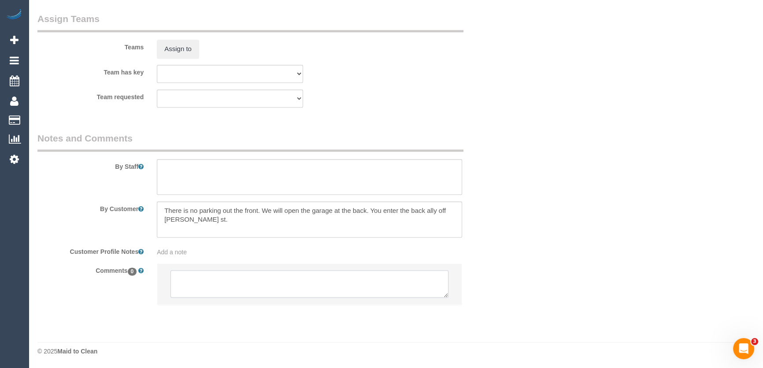
click at [246, 280] on textarea at bounding box center [309, 283] width 278 height 27
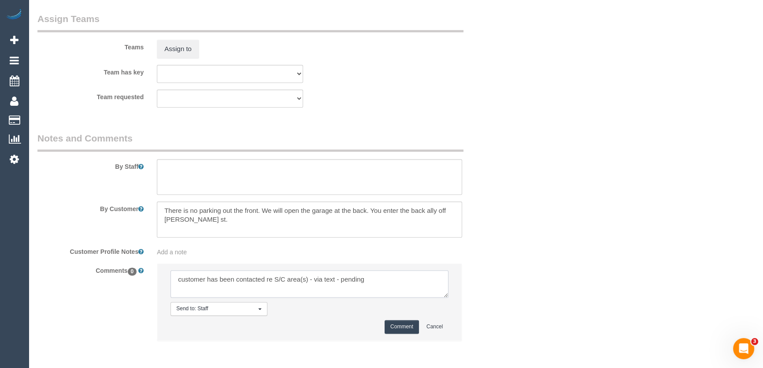
type textarea "customer has been contacted re S/C area(s) - via text - pending"
click at [402, 323] on button "Comment" at bounding box center [401, 327] width 34 height 14
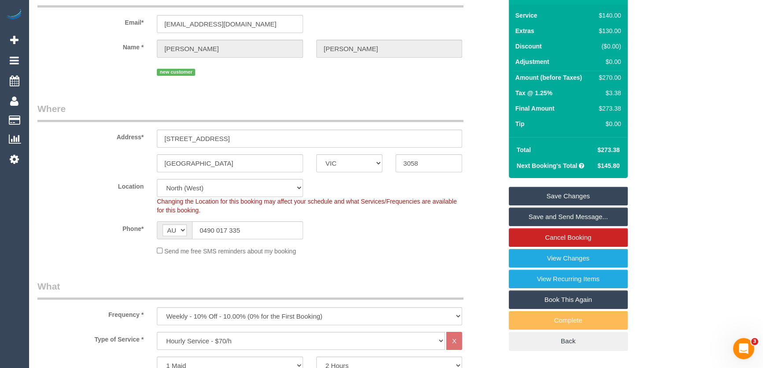
scroll to position [0, 0]
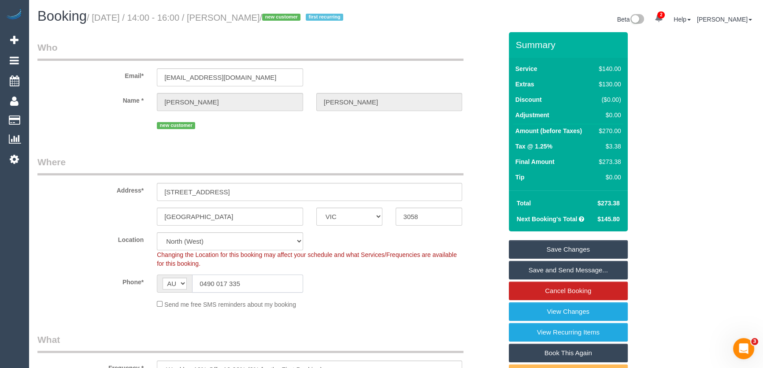
click at [248, 282] on input "0490 017 335" at bounding box center [247, 283] width 111 height 18
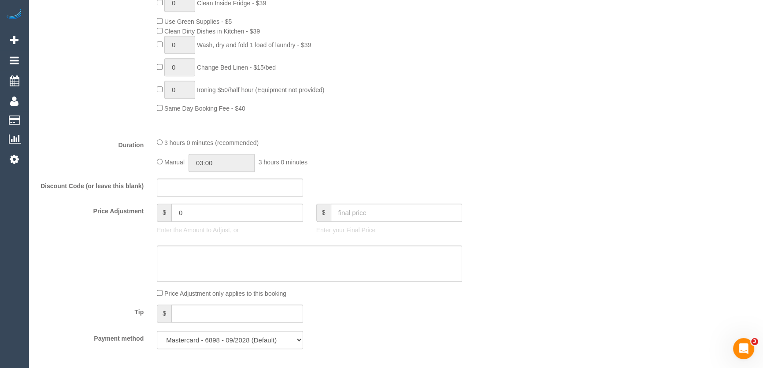
scroll to position [560, 0]
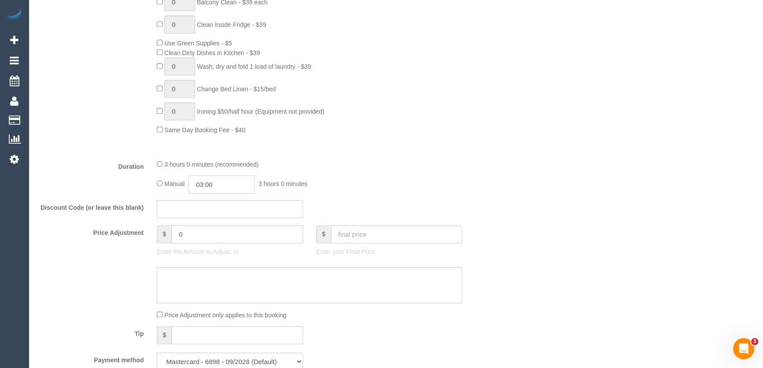
click at [247, 184] on input "03:00" at bounding box center [221, 184] width 66 height 18
click at [229, 192] on input "03:00" at bounding box center [221, 184] width 66 height 18
click at [215, 201] on li "02:00" at bounding box center [211, 204] width 39 height 11
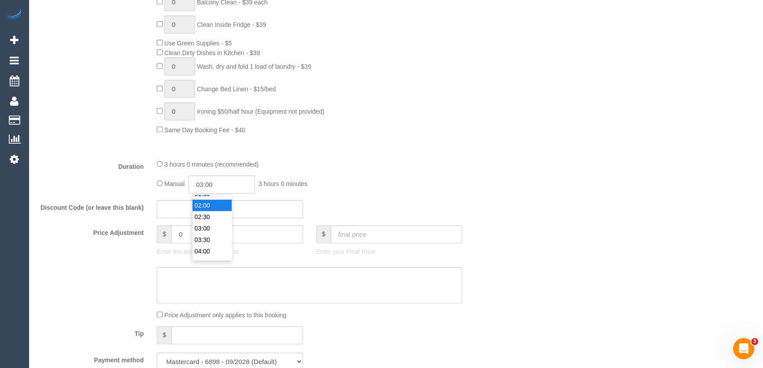
type input "02:00"
click at [409, 193] on div "Manual 02:00 2 hours 0 minutes" at bounding box center [309, 184] width 305 height 18
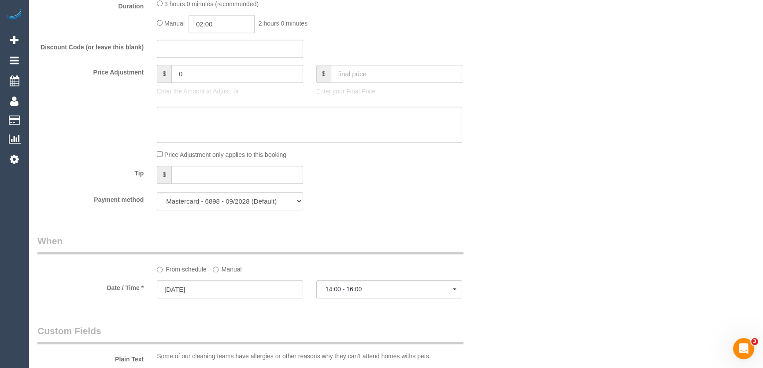
select select "spot6"
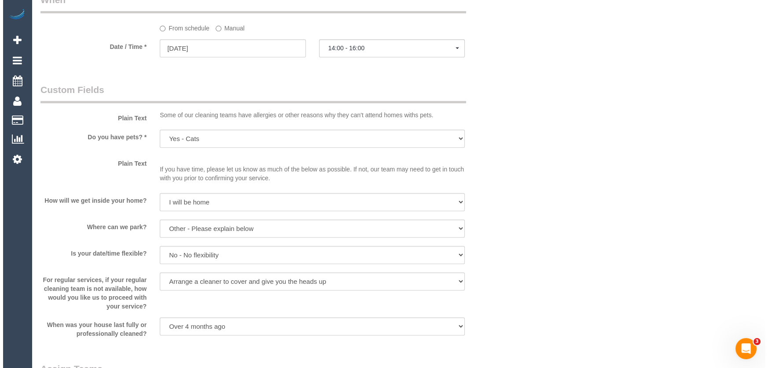
scroll to position [1080, 0]
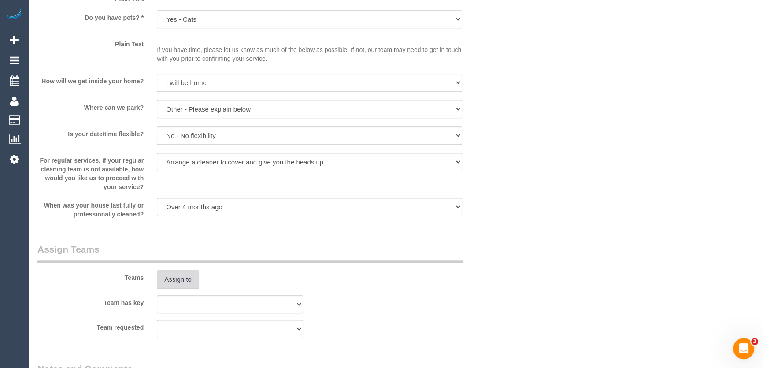
click at [187, 279] on button "Assign to" at bounding box center [178, 279] width 42 height 18
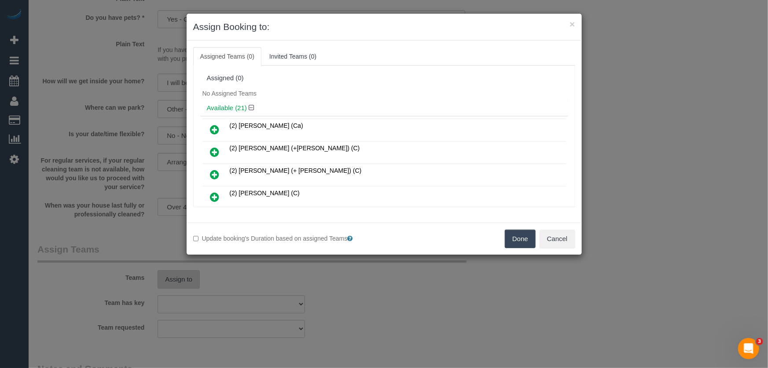
scroll to position [3174, 0]
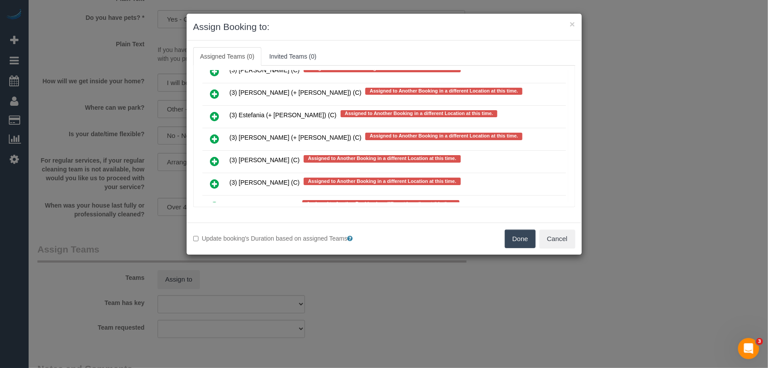
click at [214, 201] on icon at bounding box center [214, 206] width 9 height 11
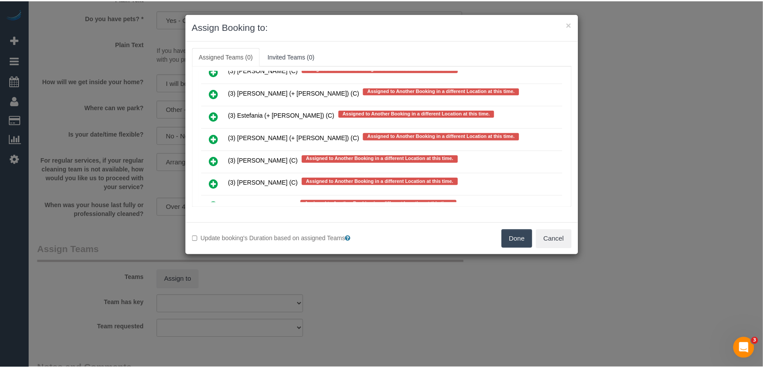
scroll to position [3198, 0]
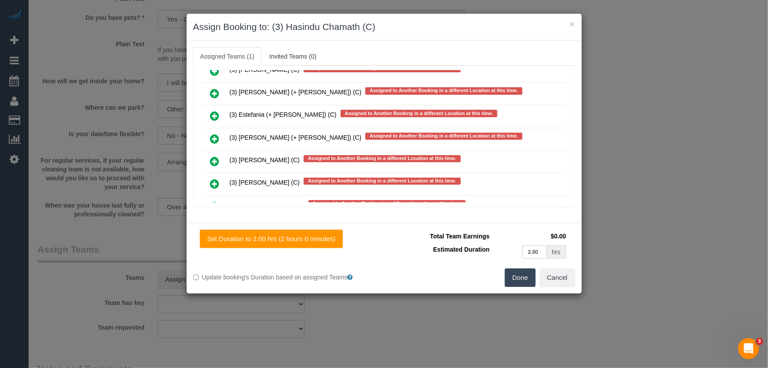
click at [521, 277] on button "Done" at bounding box center [520, 277] width 31 height 18
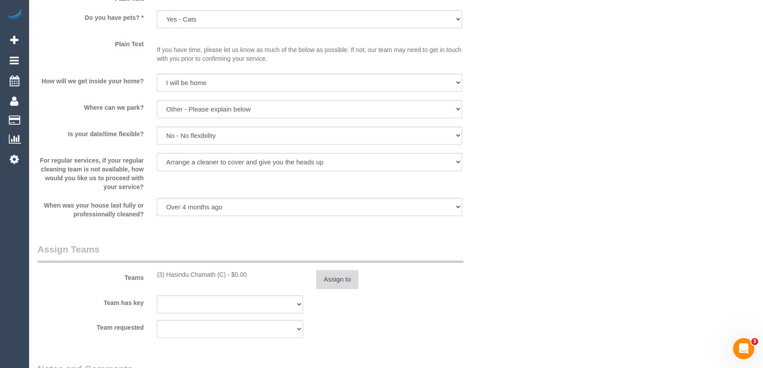
click at [341, 282] on button "Assign to" at bounding box center [337, 279] width 42 height 18
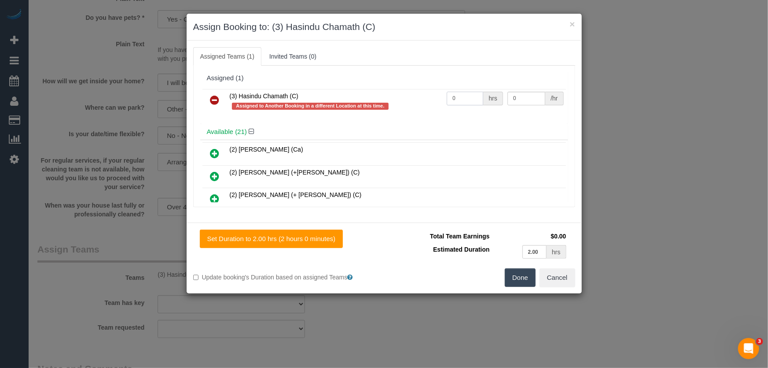
click at [462, 99] on input "0" at bounding box center [465, 99] width 37 height 14
type input "2"
type input "40"
click at [515, 282] on button "Done" at bounding box center [520, 277] width 31 height 18
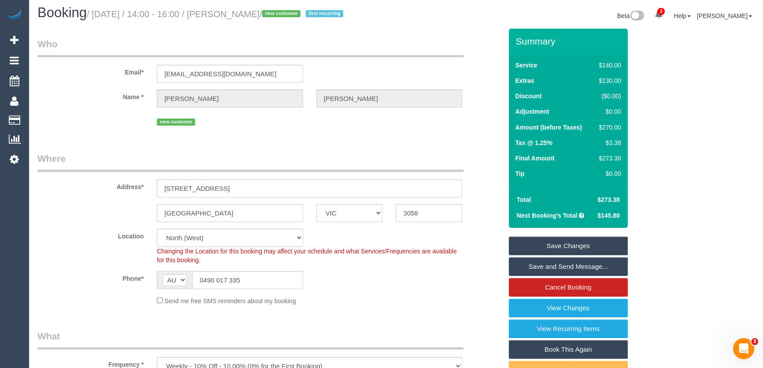
scroll to position [0, 0]
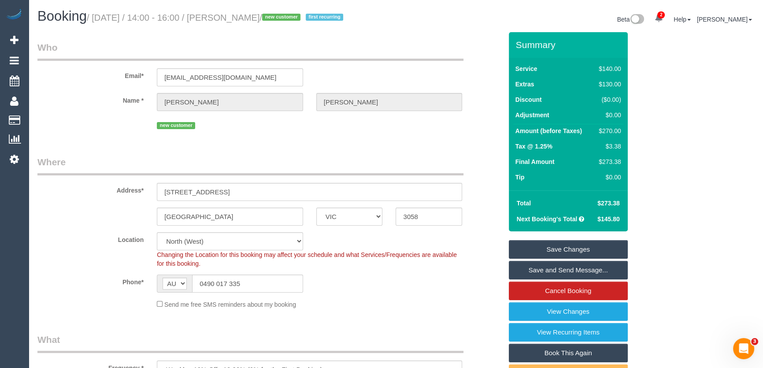
click at [238, 15] on small "/ August 22, 2025 / 14:00 - 16:00 / Shana Howell / new customer first recurring" at bounding box center [216, 18] width 259 height 10
copy small "Shana Howell"
click at [544, 246] on link "Save Changes" at bounding box center [567, 249] width 119 height 18
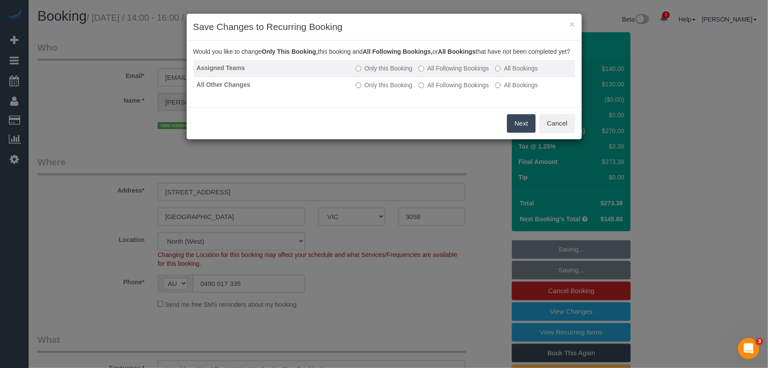
click at [436, 73] on label "All Following Bookings" at bounding box center [454, 68] width 70 height 9
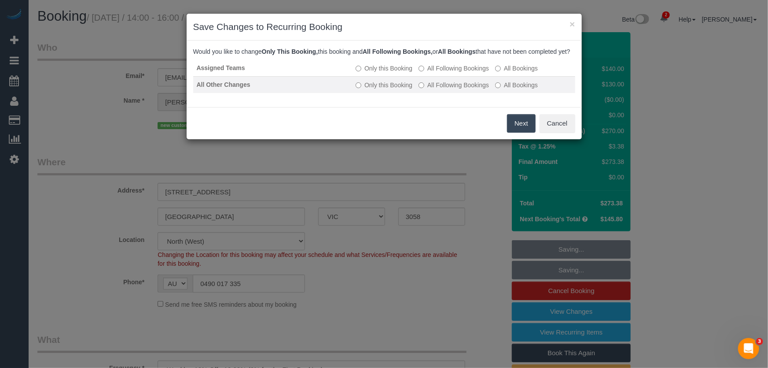
click at [436, 89] on label "All Following Bookings" at bounding box center [454, 85] width 70 height 9
click at [522, 133] on button "Save" at bounding box center [521, 123] width 30 height 18
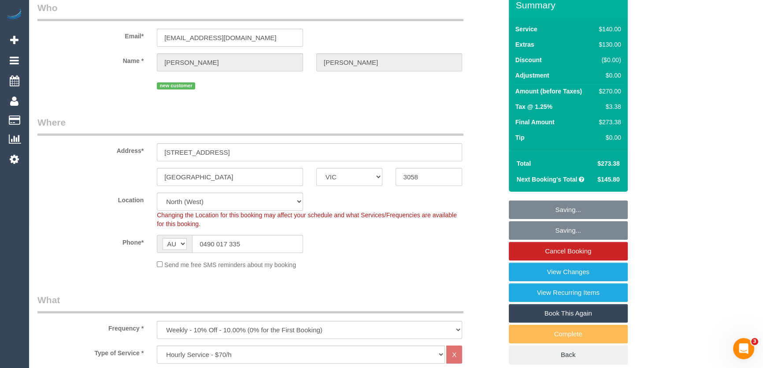
scroll to position [120, 0]
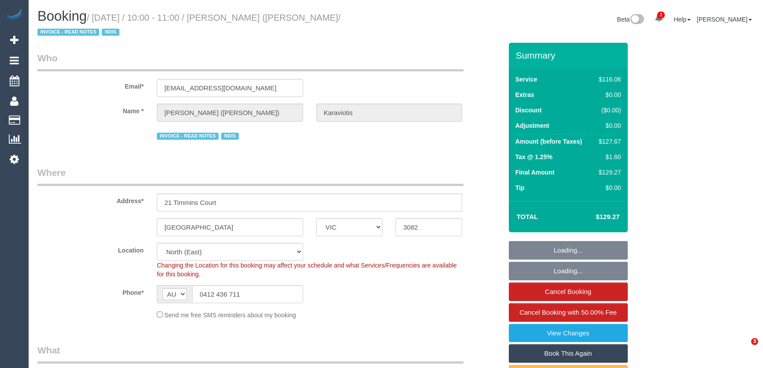
select select "VIC"
select select "object:596"
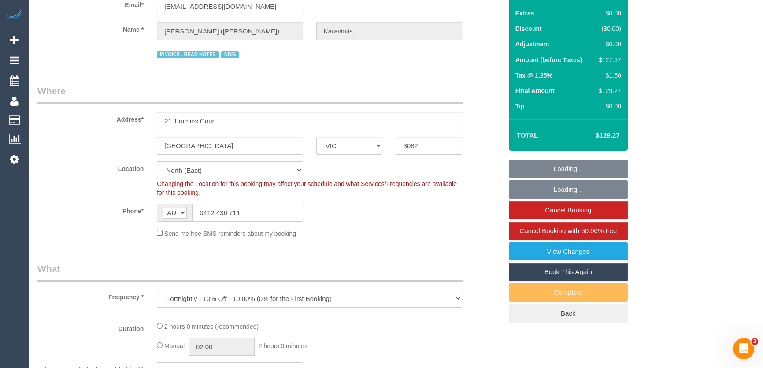
select select "number:29"
select select "number:14"
select select "number:19"
select select "number:36"
select select "number:34"
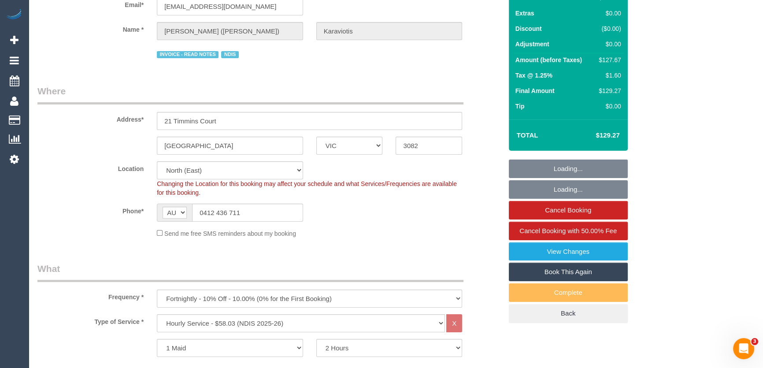
select select "object:1376"
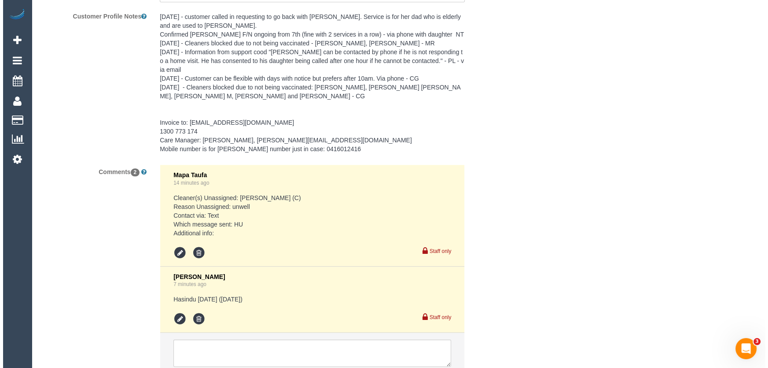
scroll to position [1428, 0]
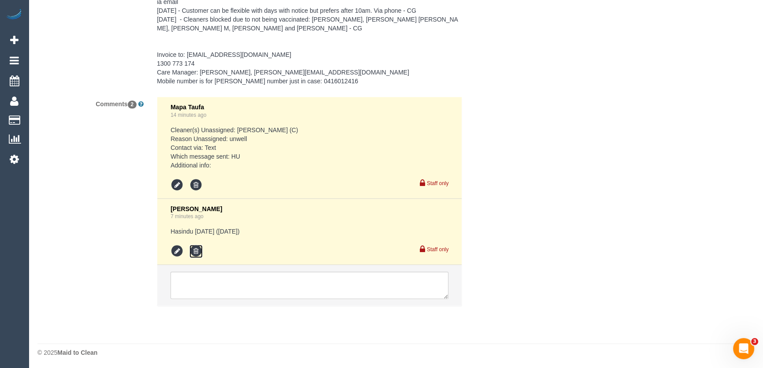
click at [195, 251] on icon at bounding box center [195, 250] width 13 height 13
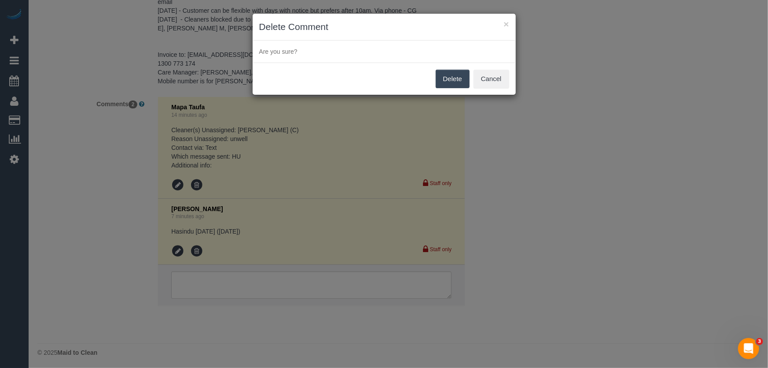
click at [445, 75] on button "Delete" at bounding box center [453, 79] width 34 height 18
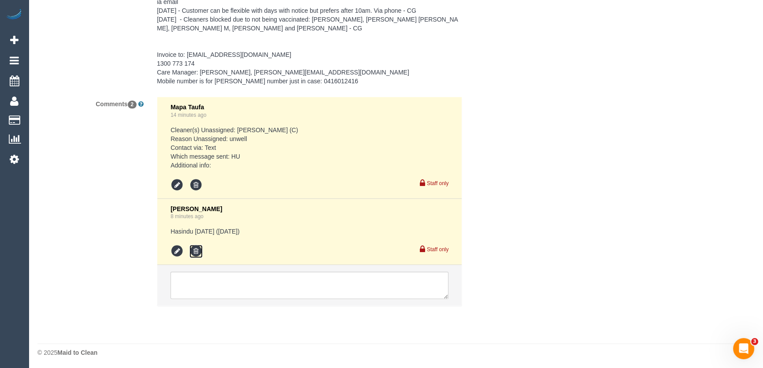
click at [195, 250] on icon at bounding box center [195, 250] width 13 height 13
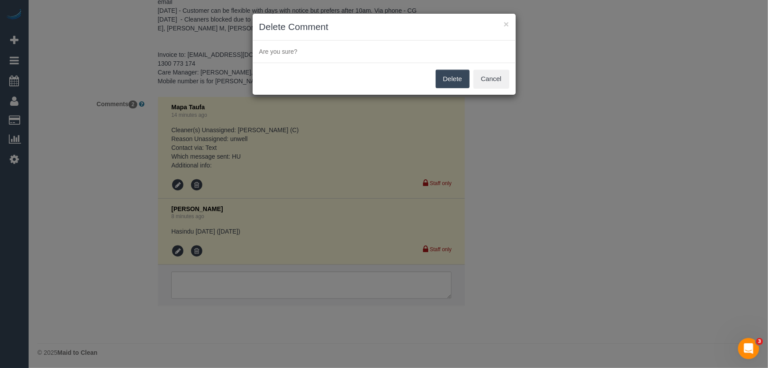
click at [446, 83] on button "Delete" at bounding box center [453, 79] width 34 height 18
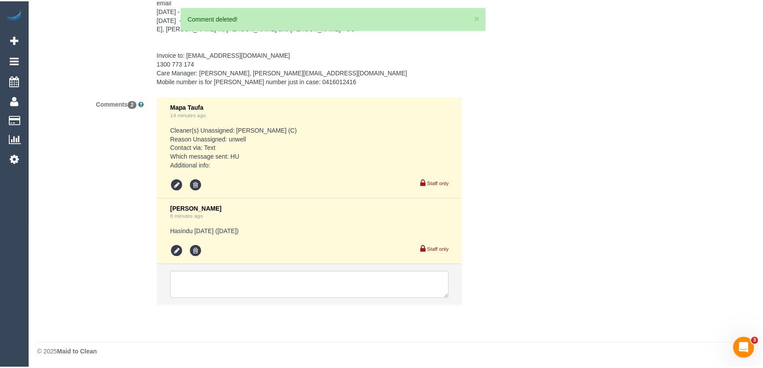
scroll to position [1362, 0]
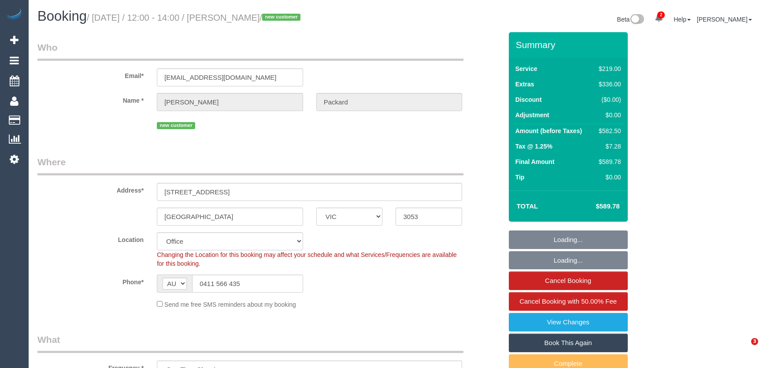
select select "VIC"
select select "object:743"
select select "number:28"
select select "number:14"
select select "number:20"
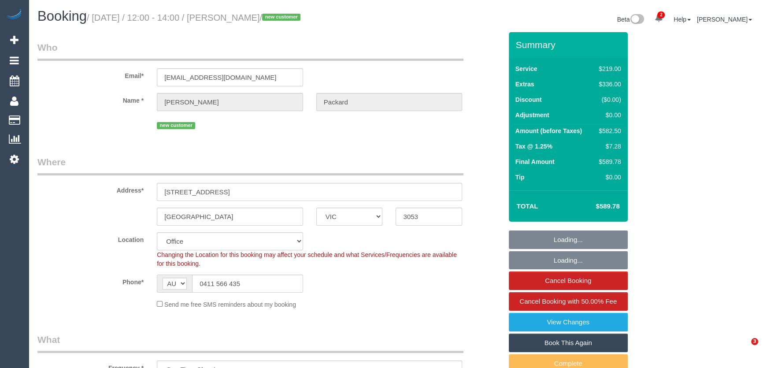
select select "number:25"
select select "number:35"
select select "number:26"
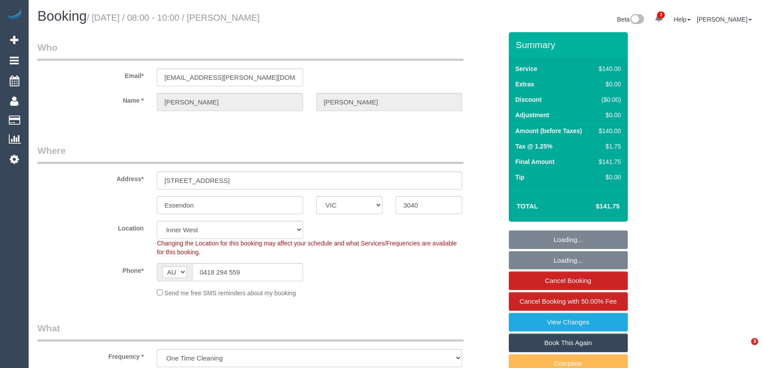
select select "VIC"
select select "number:28"
select select "number:16"
select select "number:19"
select select "number:24"
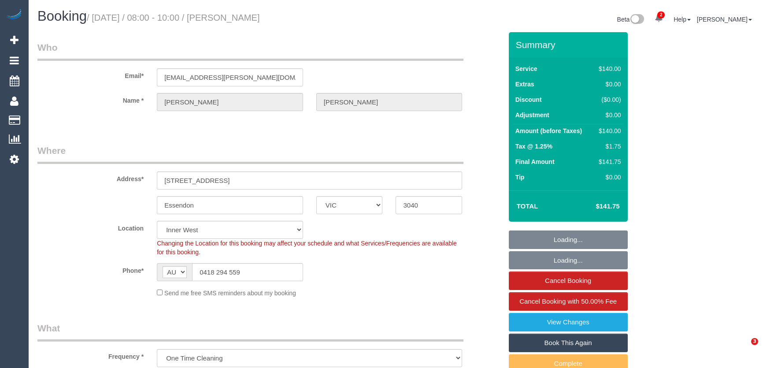
select select "number:12"
select select "object:896"
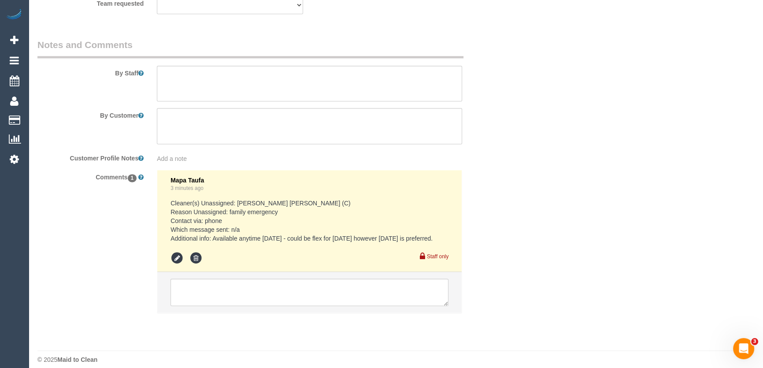
scroll to position [1448, 0]
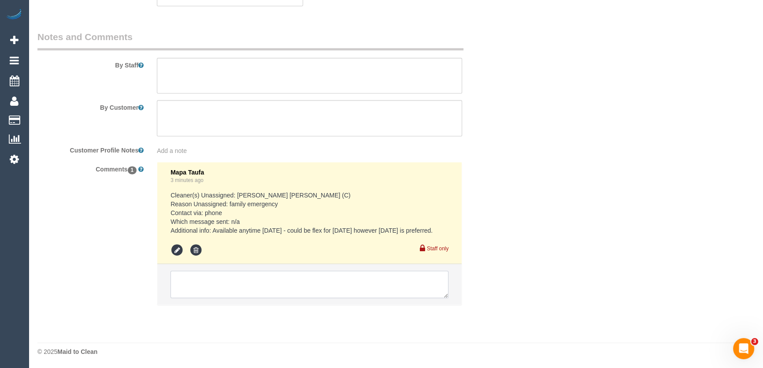
click at [211, 286] on textarea at bounding box center [309, 283] width 278 height 27
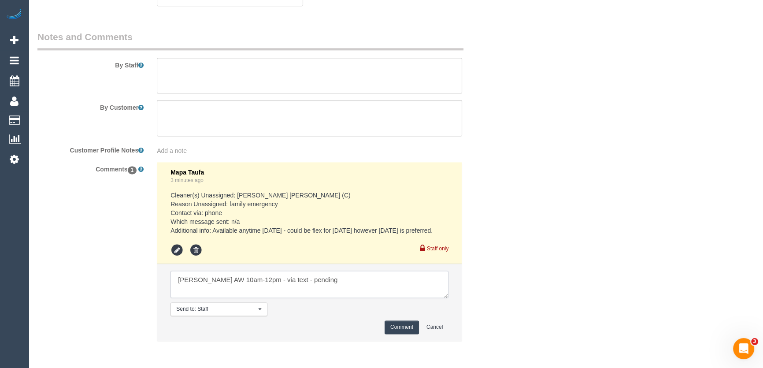
type textarea "[PERSON_NAME] AW 10am-12pm - via text - pending"
click at [410, 326] on button "Comment" at bounding box center [401, 327] width 34 height 14
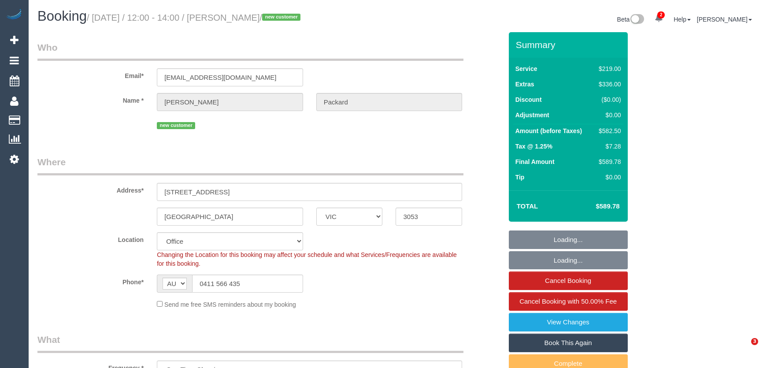
select select "VIC"
select select "number:28"
select select "number:14"
select select "number:20"
select select "number:25"
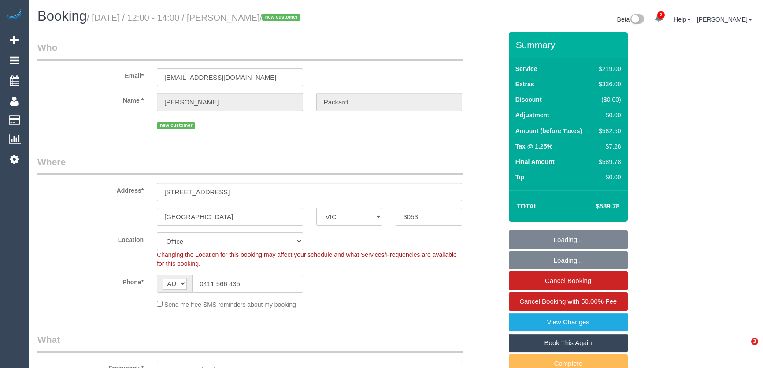
select select "number:35"
select select "number:26"
select select "object:2083"
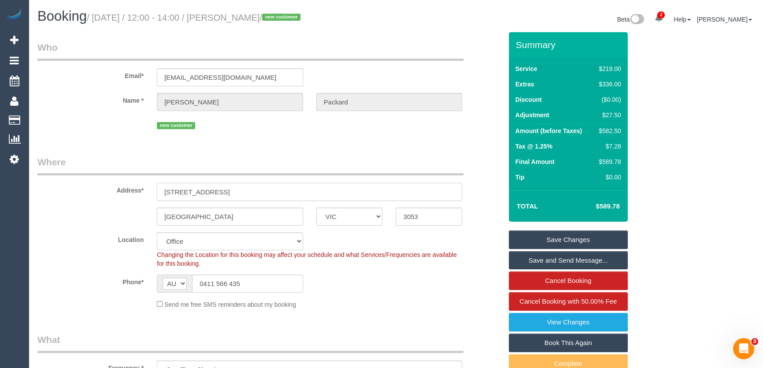
click at [254, 190] on input "[STREET_ADDRESS]" at bounding box center [309, 192] width 305 height 18
click at [254, 190] on input "914 Swanston St Carlton" at bounding box center [309, 192] width 305 height 18
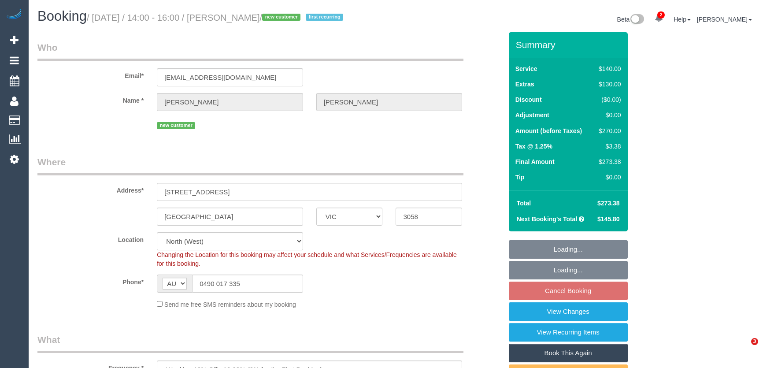
select select "VIC"
select select "spot1"
select select "number:29"
select select "number:14"
select select "number:21"
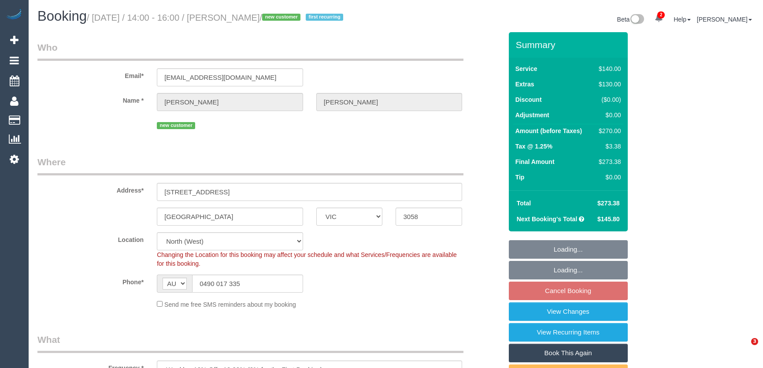
select select "number:25"
select select "number:34"
select select "number:26"
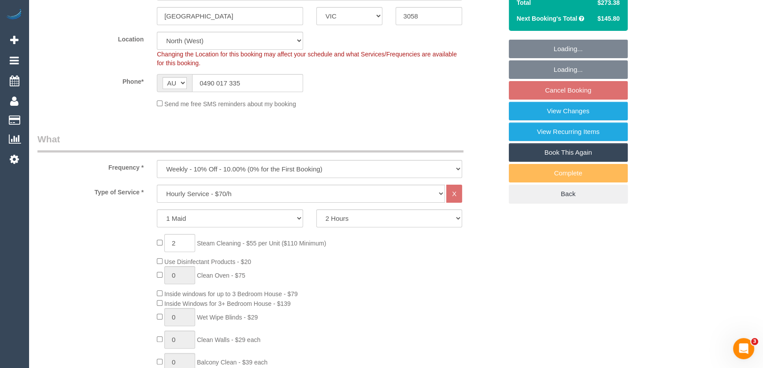
scroll to position [240, 0]
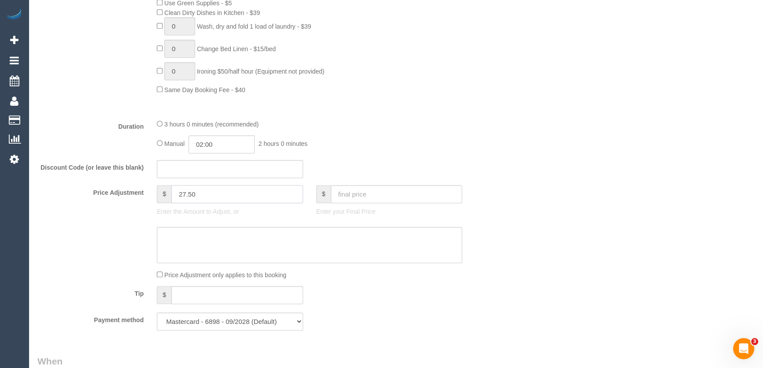
type input "27.50"
click at [183, 235] on textarea at bounding box center [309, 245] width 305 height 36
type textarea "$"
type input "27.5"
type textarea "$27.50 S/C small landing - JT"
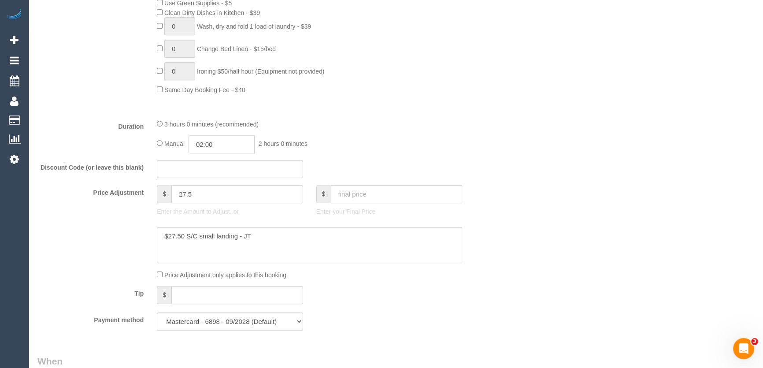
click at [562, 301] on div "Who Email* shanafhowell@gmail.com Name * Shana Howell new customer Where Addres…" at bounding box center [395, 273] width 716 height 1682
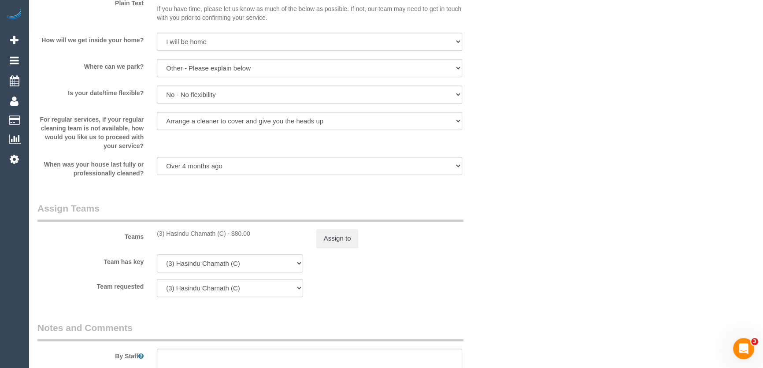
scroll to position [1241, 0]
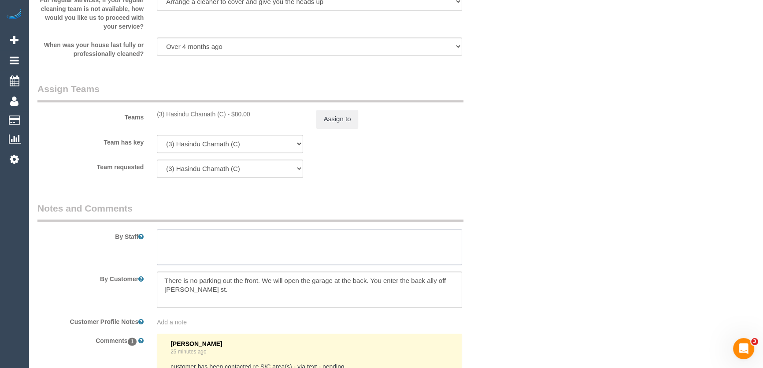
click at [179, 242] on textarea at bounding box center [309, 247] width 305 height 36
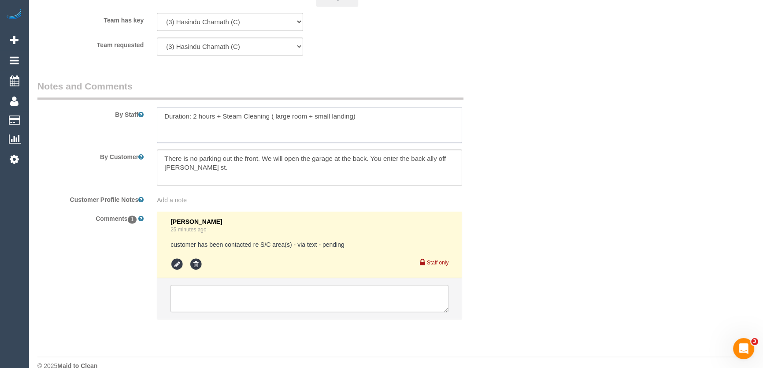
scroll to position [1377, 0]
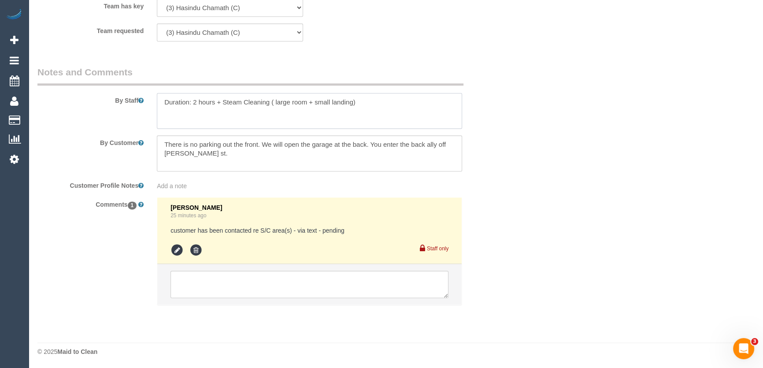
type textarea "Duration: 2 hours + Steam Cleaning ( large room + small landing)"
click at [172, 251] on icon at bounding box center [176, 249] width 13 height 13
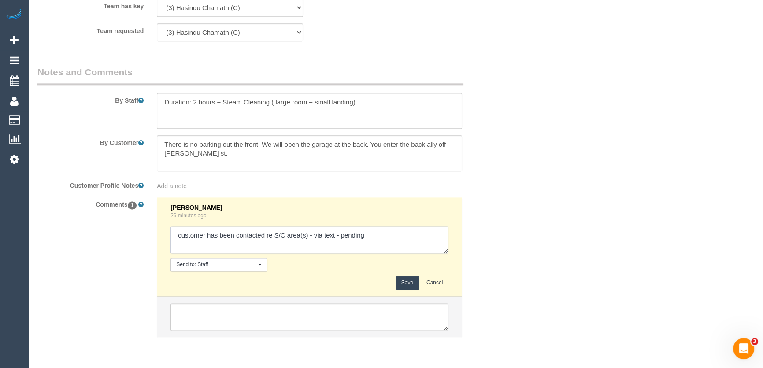
click at [378, 240] on textarea at bounding box center [309, 239] width 278 height 27
type textarea "customer has been contacted re S/C area(s) - via text - confirmed Adnan"
click at [400, 277] on button "Save" at bounding box center [406, 283] width 23 height 14
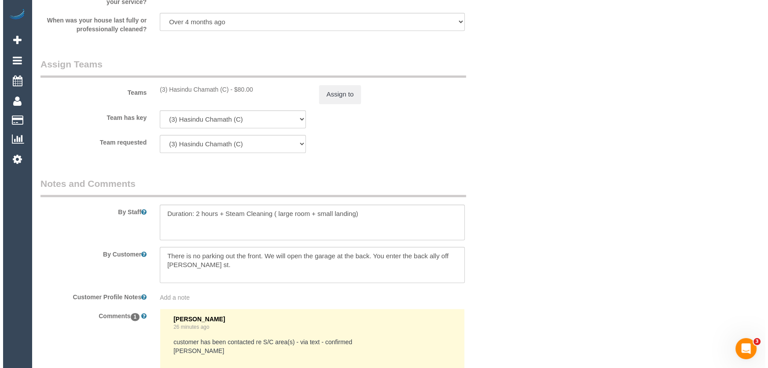
scroll to position [1256, 0]
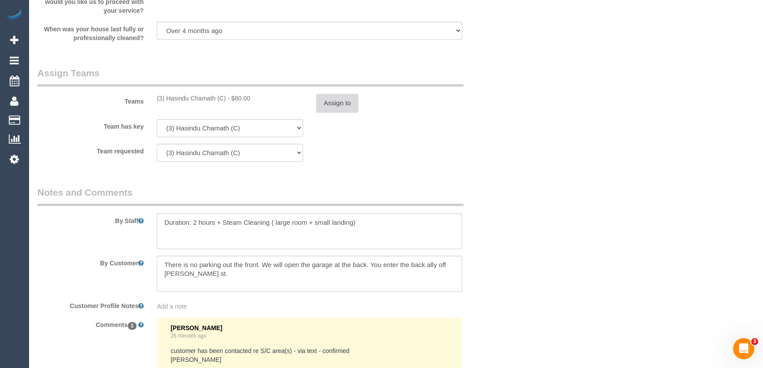
click at [338, 104] on button "Assign to" at bounding box center [337, 103] width 42 height 18
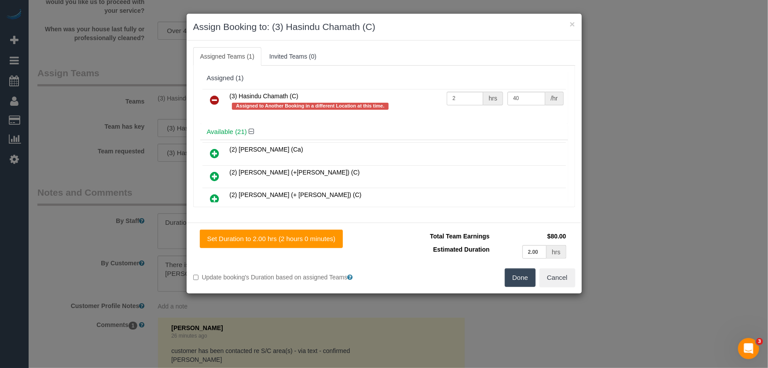
scroll to position [2567, 0]
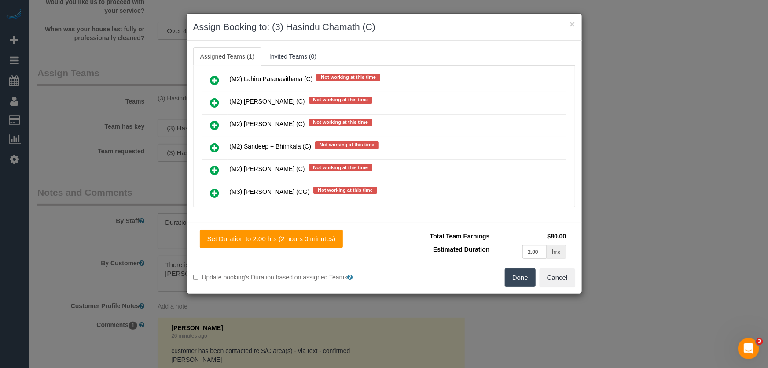
click at [215, 188] on icon at bounding box center [214, 193] width 9 height 11
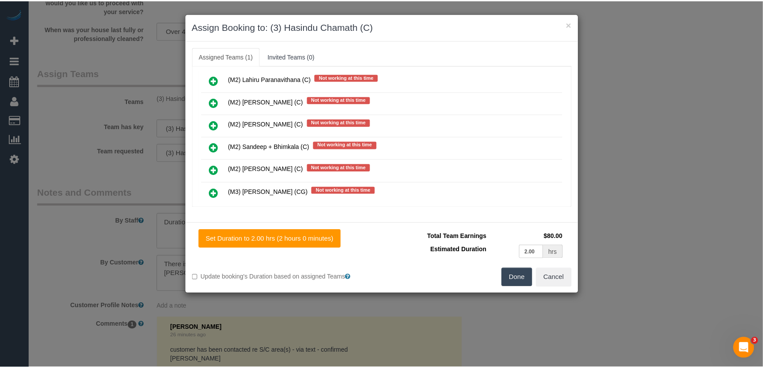
scroll to position [2589, 0]
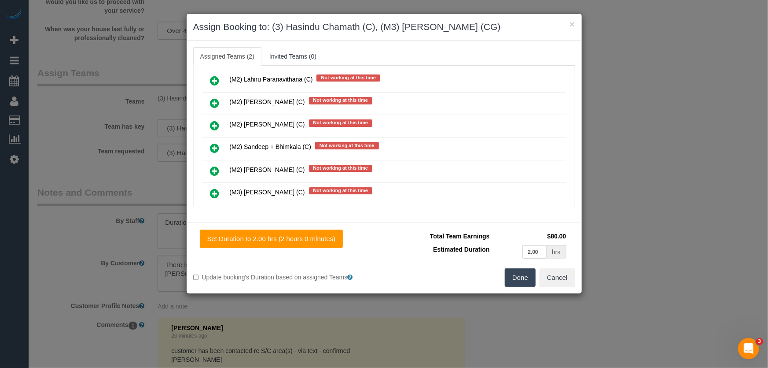
click at [519, 274] on button "Done" at bounding box center [520, 277] width 31 height 18
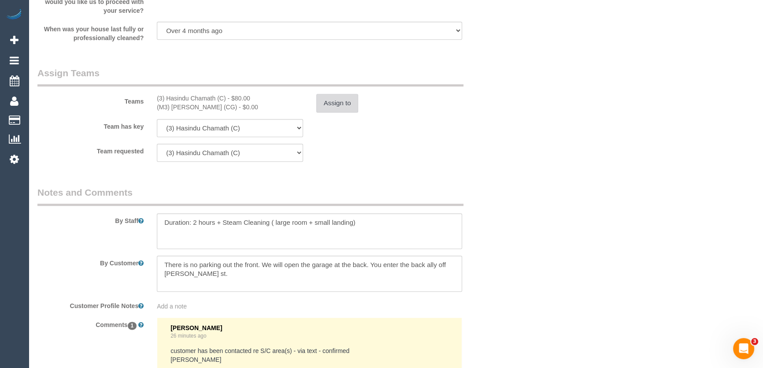
click at [337, 101] on button "Assign to" at bounding box center [337, 103] width 42 height 18
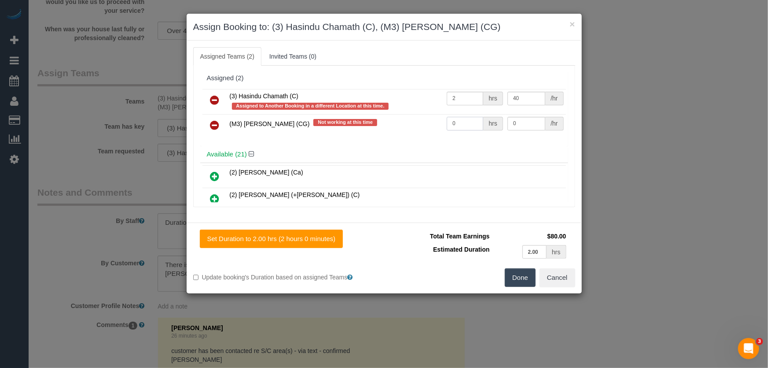
click at [463, 124] on input "0" at bounding box center [465, 124] width 37 height 14
type input "1"
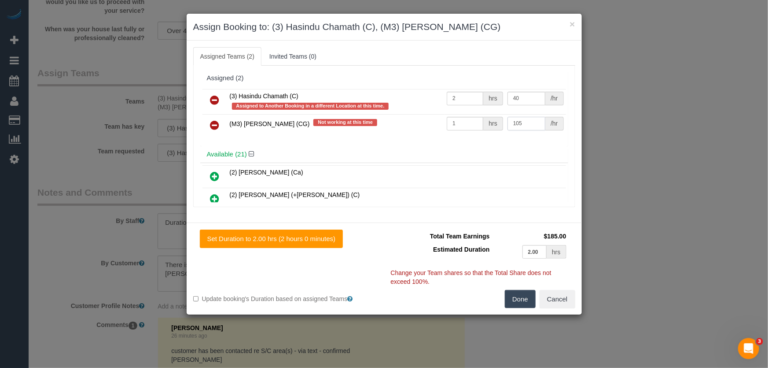
type input "105"
click at [518, 299] on button "Done" at bounding box center [520, 299] width 31 height 18
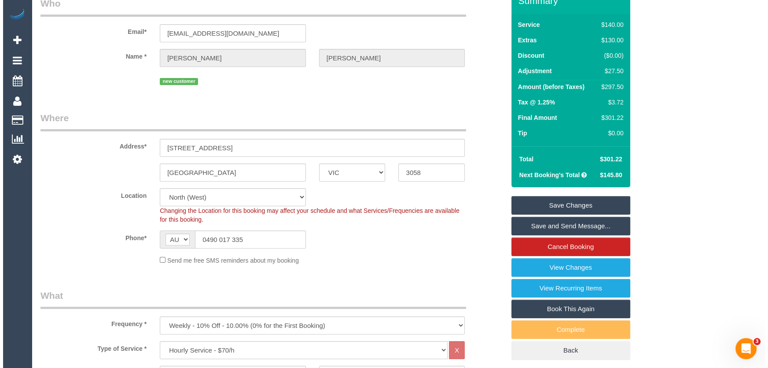
scroll to position [0, 0]
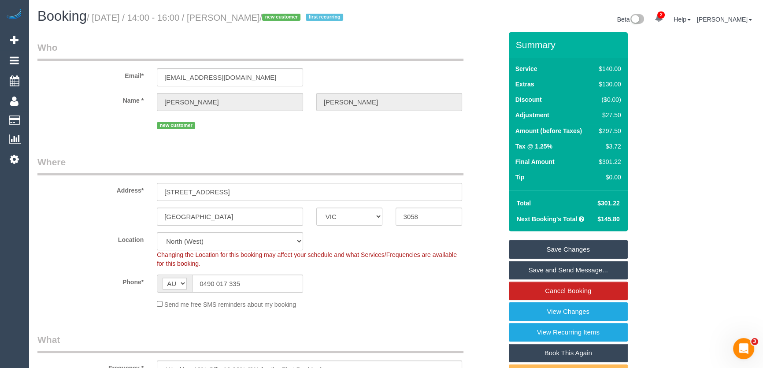
click at [232, 12] on h1 "Booking / August 22, 2025 / 14:00 - 16:00 / Shana Howell / new customer first r…" at bounding box center [213, 16] width 352 height 15
click at [236, 17] on small "/ August 22, 2025 / 14:00 - 16:00 / Shana Howell / new customer first recurring" at bounding box center [216, 18] width 259 height 10
copy small "Shana Howell"
click at [554, 251] on link "Save Changes" at bounding box center [567, 249] width 119 height 18
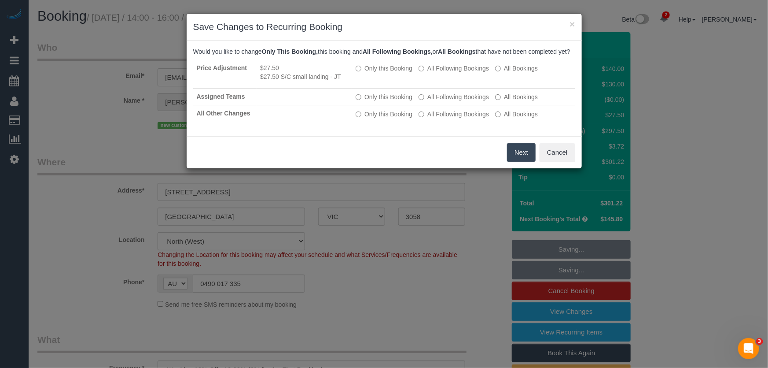
click at [522, 162] on button "Next" at bounding box center [521, 152] width 29 height 18
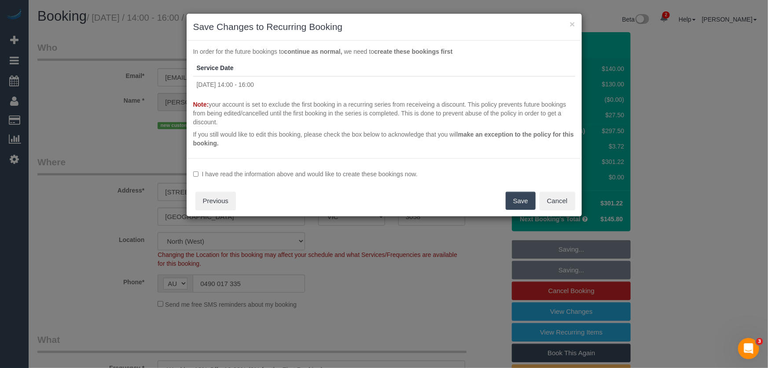
click at [280, 172] on label "I have read the information above and would like to create these bookings now." at bounding box center [384, 173] width 382 height 9
click at [516, 201] on button "Save" at bounding box center [521, 201] width 30 height 18
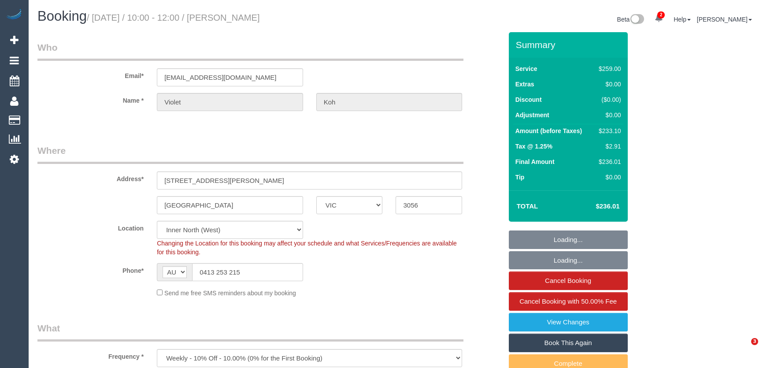
select select "VIC"
select select "number:28"
select select "number:14"
select select "number:19"
select select "number:22"
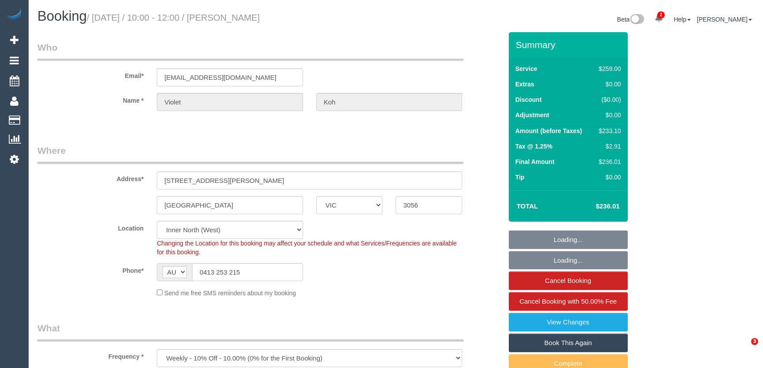
select select "number:33"
select select "number:11"
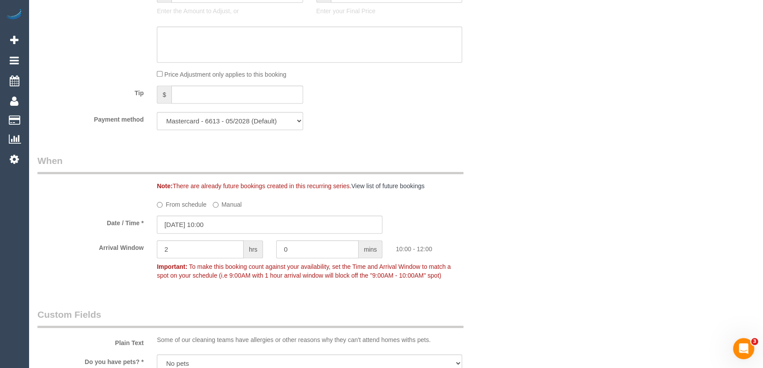
scroll to position [880, 0]
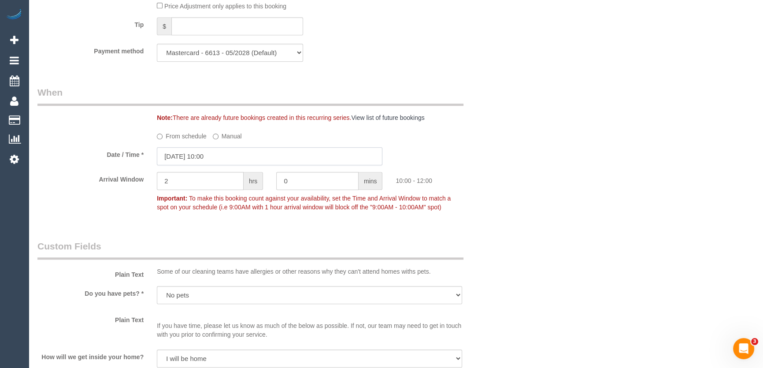
drag, startPoint x: 221, startPoint y: 158, endPoint x: 215, endPoint y: 167, distance: 11.1
click at [221, 158] on input "[DATE] 10:00" at bounding box center [269, 156] width 225 height 18
click at [221, 158] on input "21/08/2025 10:00" at bounding box center [269, 156] width 225 height 18
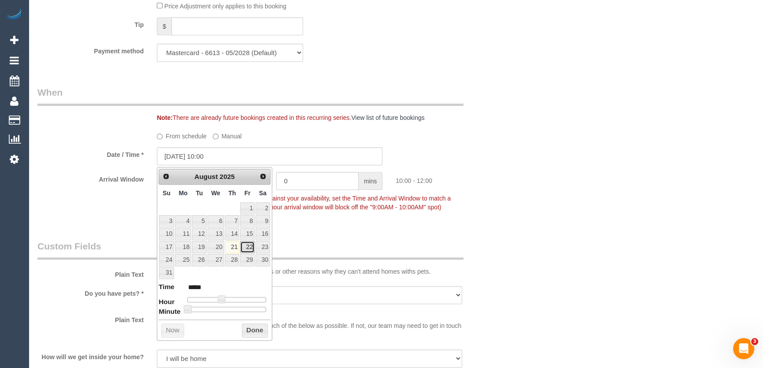
click at [248, 248] on link "22" at bounding box center [247, 247] width 14 height 12
type input "22/08/2025 10:00"
click at [344, 232] on div "Who Email* violet_koh@hotmail.com Name * Violet Koh Where Address* 14 Goodman S…" at bounding box center [270, 117] width 478 height 1930
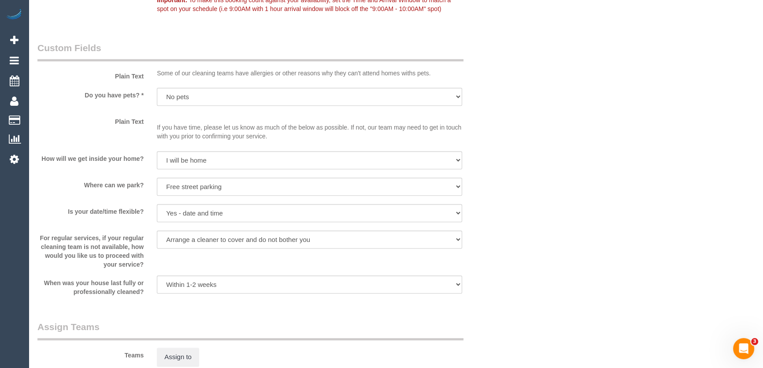
scroll to position [1080, 0]
click at [178, 232] on div "For regular services, if your regular cleaning team is not available, how would…" at bounding box center [270, 247] width 478 height 38
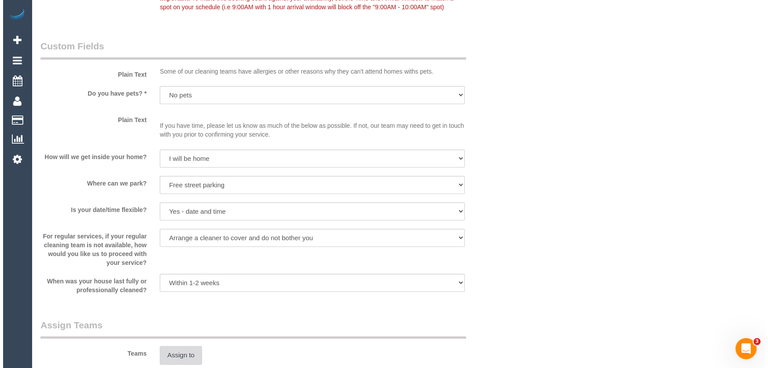
scroll to position [1201, 0]
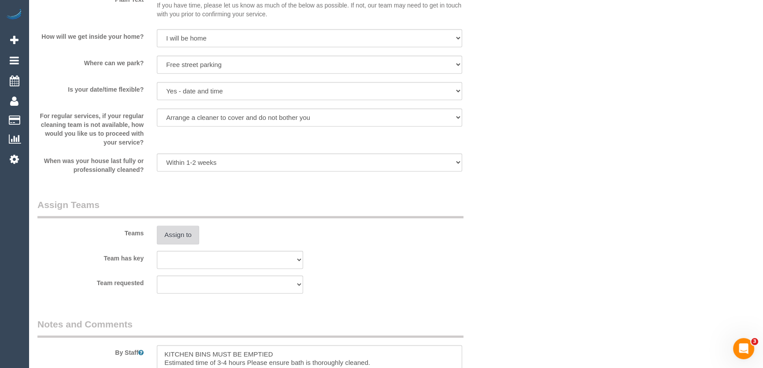
click at [177, 236] on button "Assign to" at bounding box center [178, 234] width 42 height 18
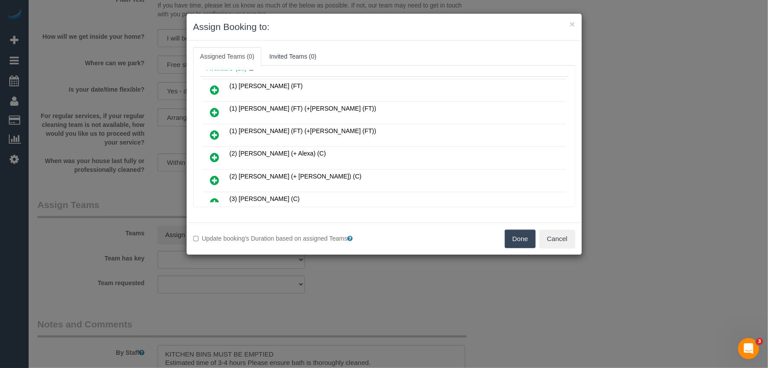
click at [216, 154] on icon at bounding box center [214, 157] width 9 height 11
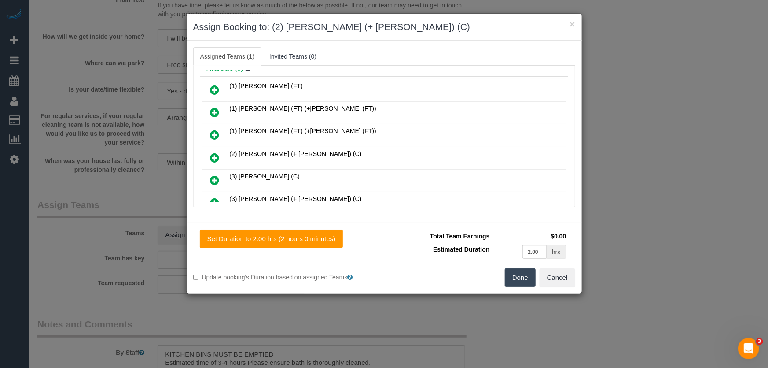
click at [216, 154] on icon at bounding box center [214, 157] width 9 height 11
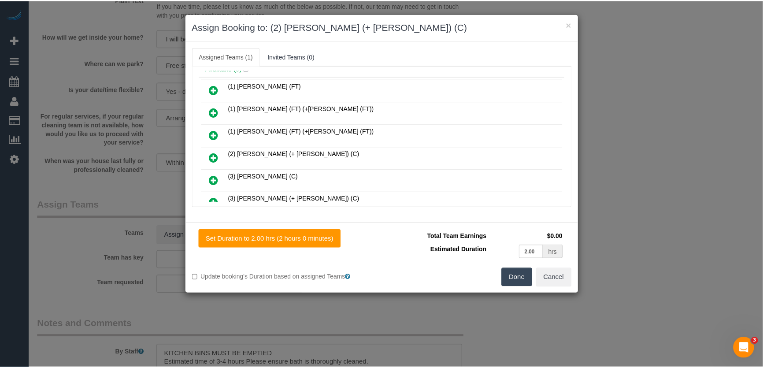
scroll to position [83, 0]
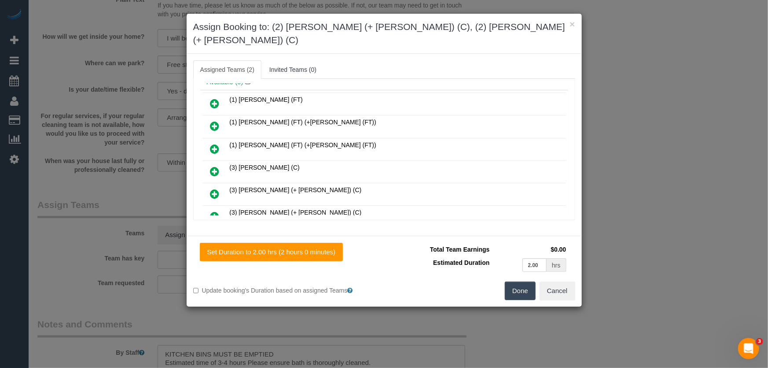
click at [520, 282] on button "Done" at bounding box center [520, 290] width 31 height 18
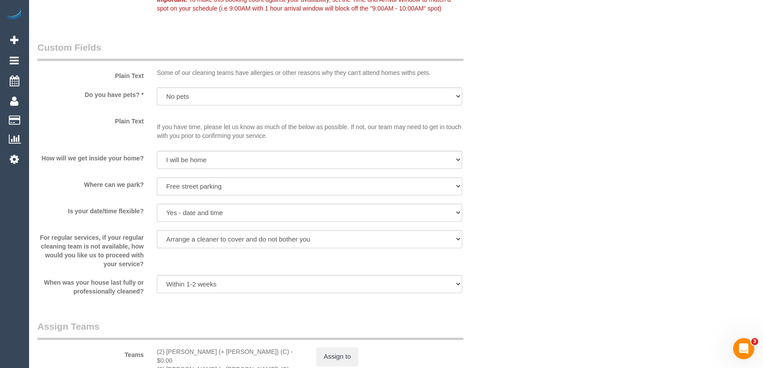
scroll to position [1160, 0]
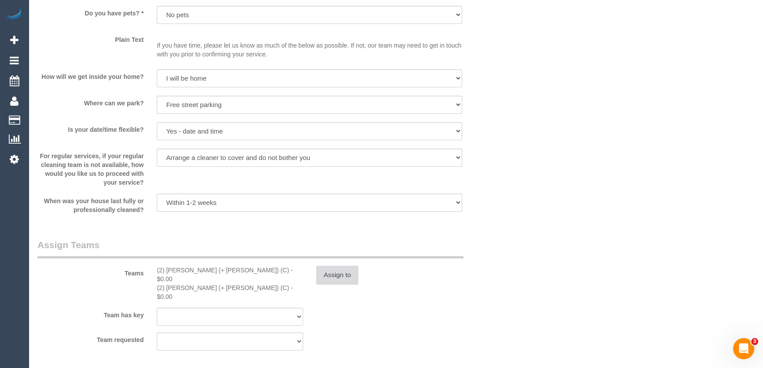
click at [338, 278] on button "Assign to" at bounding box center [337, 274] width 42 height 18
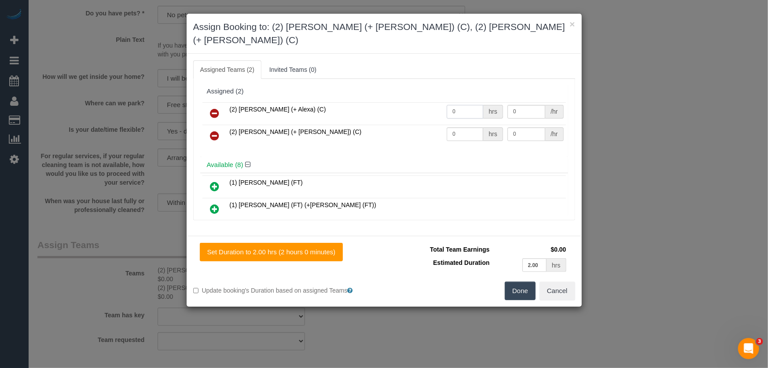
click at [464, 105] on input "0" at bounding box center [465, 112] width 37 height 14
type input "1"
type input "75"
click at [467, 127] on input "0" at bounding box center [465, 134] width 37 height 14
type input "1"
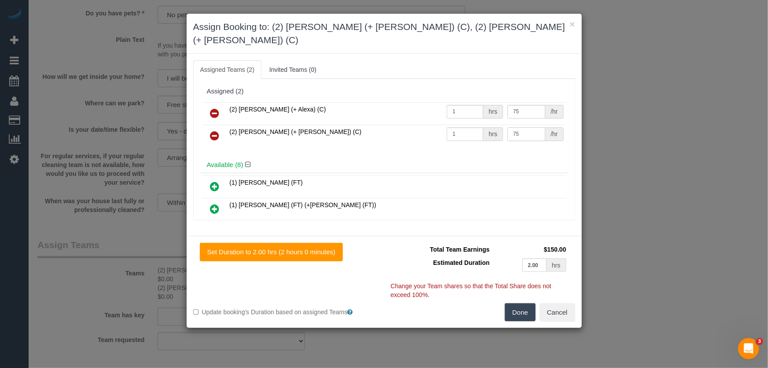
type input "75"
click at [513, 303] on button "Done" at bounding box center [520, 312] width 31 height 18
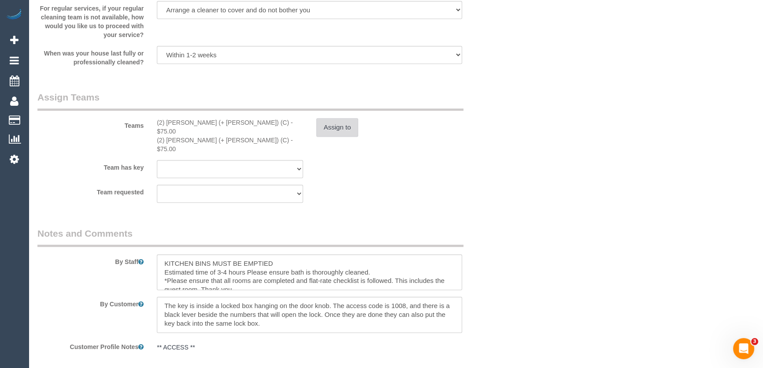
scroll to position [1321, 0]
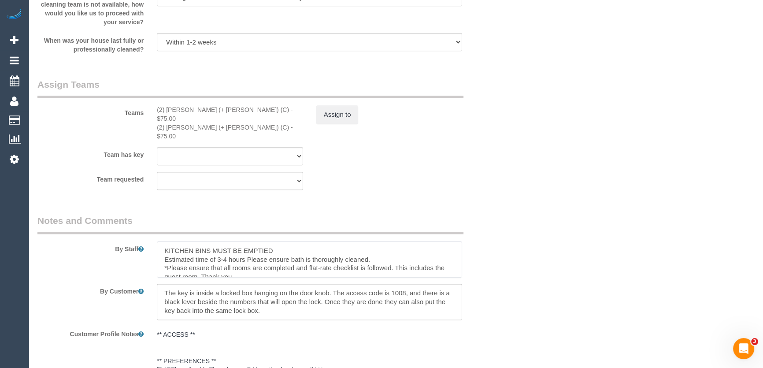
click at [160, 241] on textarea at bounding box center [309, 259] width 305 height 36
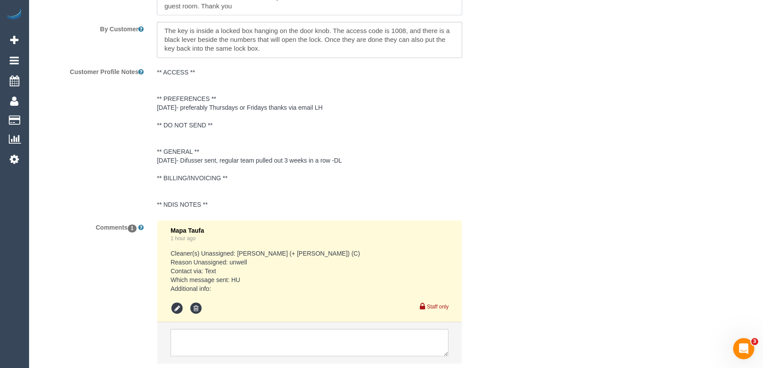
scroll to position [1625, 0]
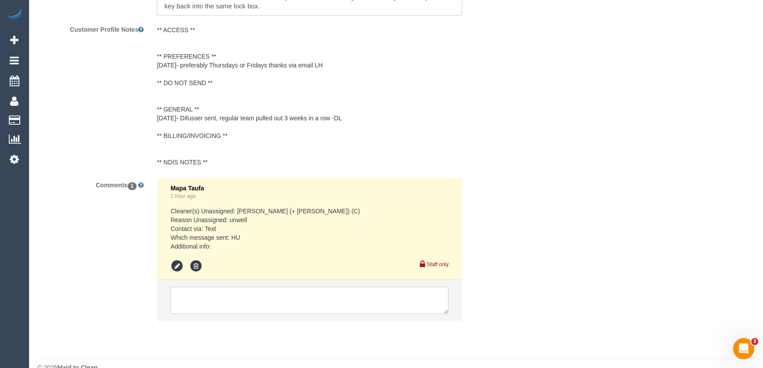
type textarea "*cover* KITCHEN BINS MUST BE EMPTIED Estimated time of 3-4 hours Please ensure …"
click at [246, 286] on textarea at bounding box center [309, 299] width 278 height 27
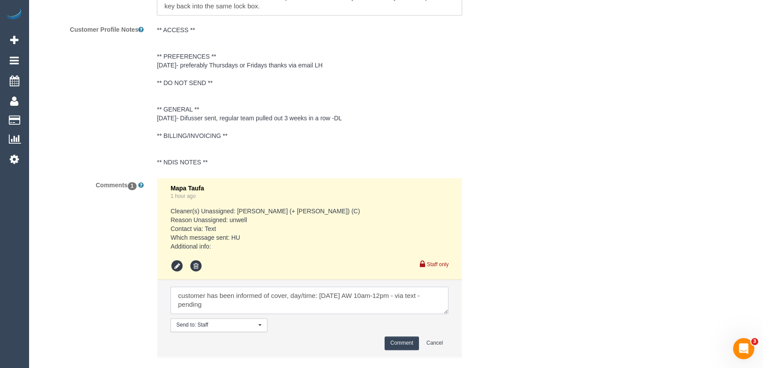
type textarea "customer has been informed of cover, day/time: Friday 22/8 AW 10am-12pm - via t…"
click at [396, 336] on button "Comment" at bounding box center [401, 343] width 34 height 14
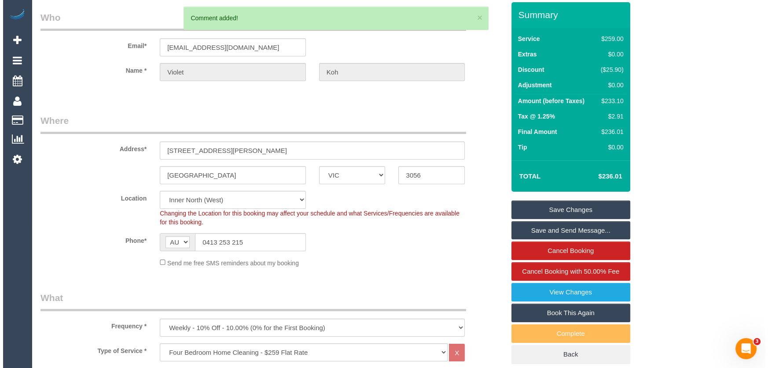
scroll to position [0, 0]
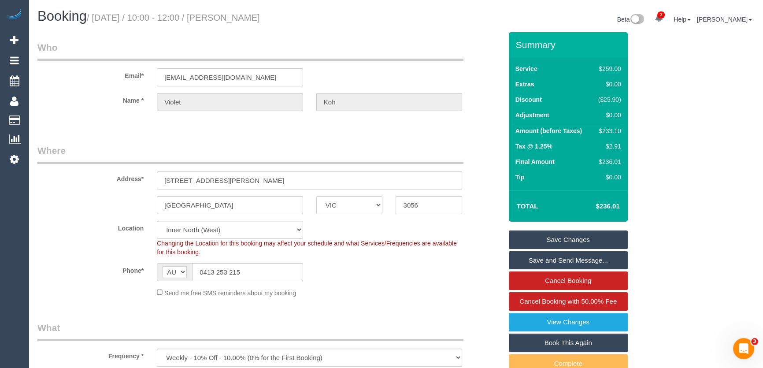
click at [237, 14] on small "/ August 21, 2025 / 10:00 - 12:00 / Violet Koh" at bounding box center [173, 18] width 173 height 10
click at [236, 27] on div "Booking / August 21, 2025 / 10:00 - 12:00 / Violet Koh Beta 2 Your Notification…" at bounding box center [395, 20] width 729 height 23
click at [236, 18] on small "/ August 21, 2025 / 10:00 - 12:00 / Violet Koh" at bounding box center [173, 18] width 173 height 10
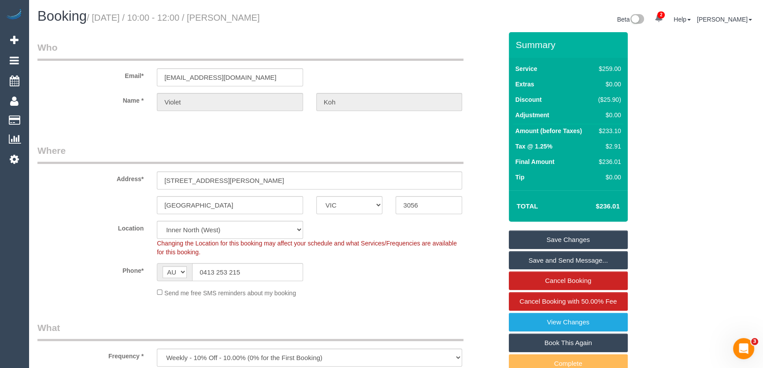
click at [236, 18] on small "/ August 21, 2025 / 10:00 - 12:00 / Violet Koh" at bounding box center [173, 18] width 173 height 10
click at [240, 49] on legend "Who" at bounding box center [250, 51] width 426 height 20
click at [235, 19] on small "/ August 21, 2025 / 10:00 - 12:00 / Violet Koh" at bounding box center [173, 18] width 173 height 10
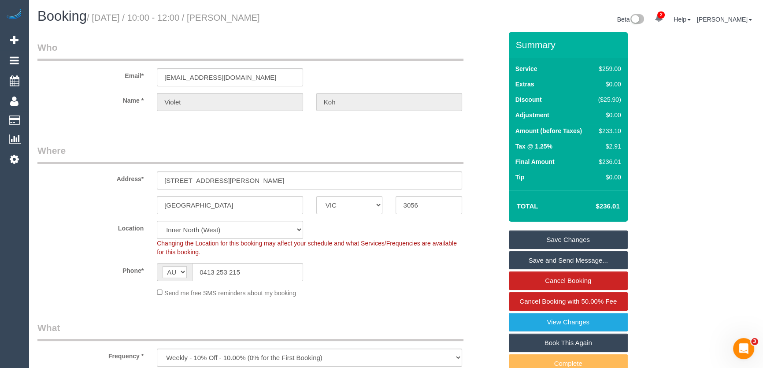
copy small "Violet Koh"
click at [545, 242] on link "Save Changes" at bounding box center [567, 239] width 119 height 18
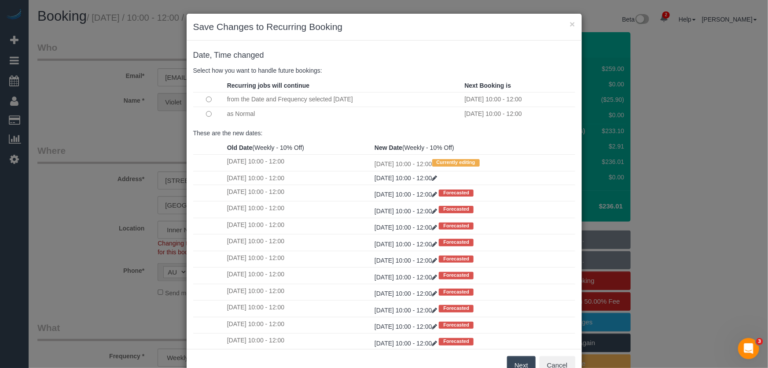
click at [511, 361] on button "Next" at bounding box center [521, 365] width 29 height 18
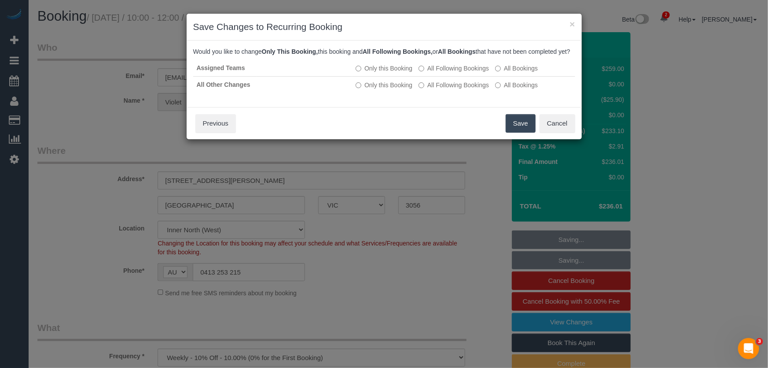
click at [519, 130] on button "Save" at bounding box center [521, 123] width 30 height 18
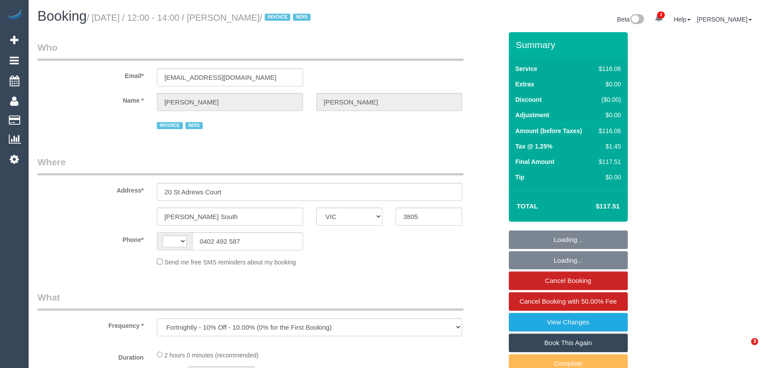
select select "VIC"
select select "string:AU"
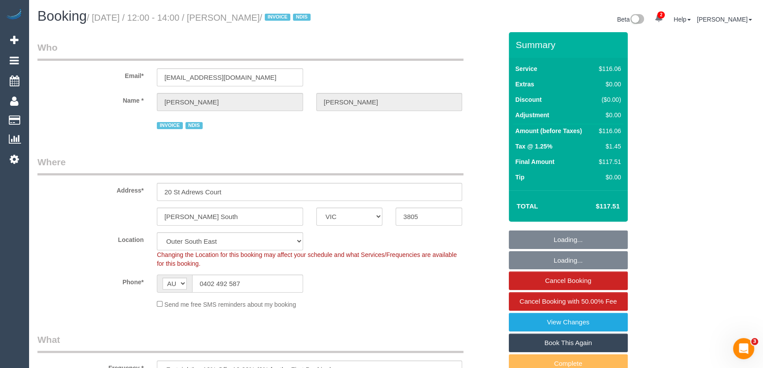
select select "number:27"
select select "number:14"
select select "number:18"
select select "number:22"
select select "spot1"
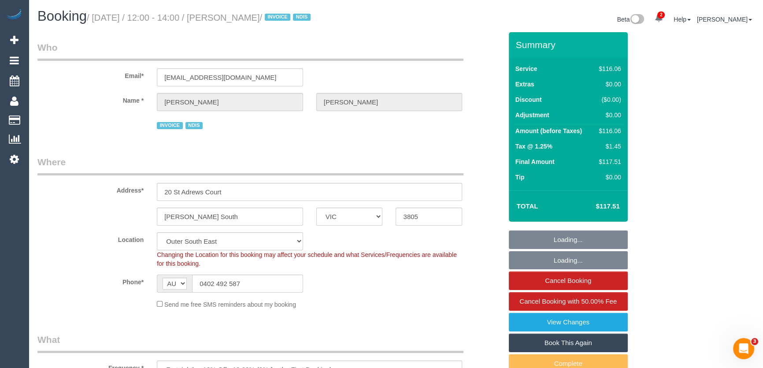
select select "object:1114"
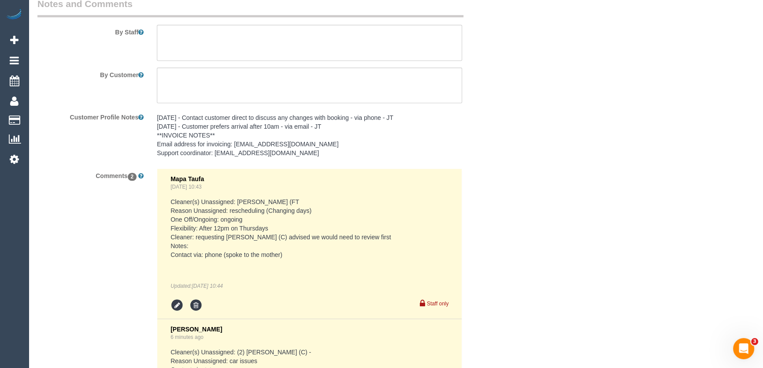
scroll to position [1356, 0]
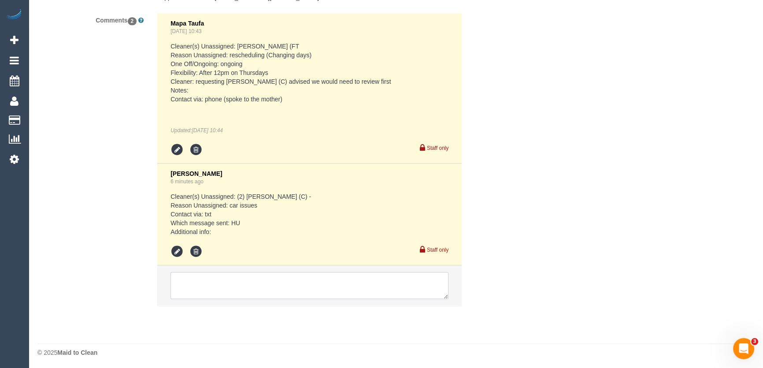
click at [247, 285] on textarea at bounding box center [309, 285] width 278 height 27
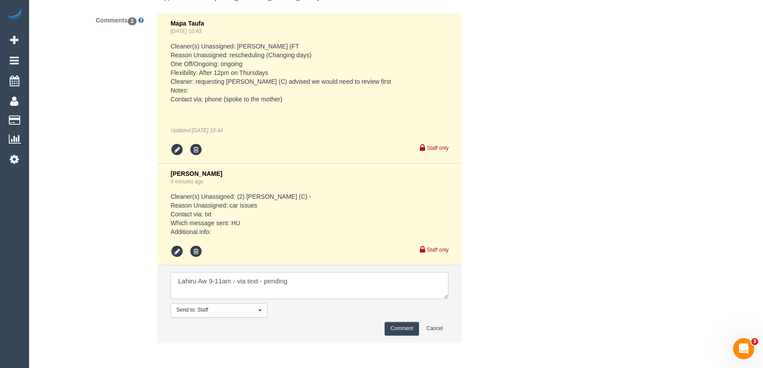
type textarea "Lahiru Aw 9-11am - via text - pending"
click at [397, 328] on button "Comment" at bounding box center [401, 328] width 34 height 14
